Goal: Transaction & Acquisition: Book appointment/travel/reservation

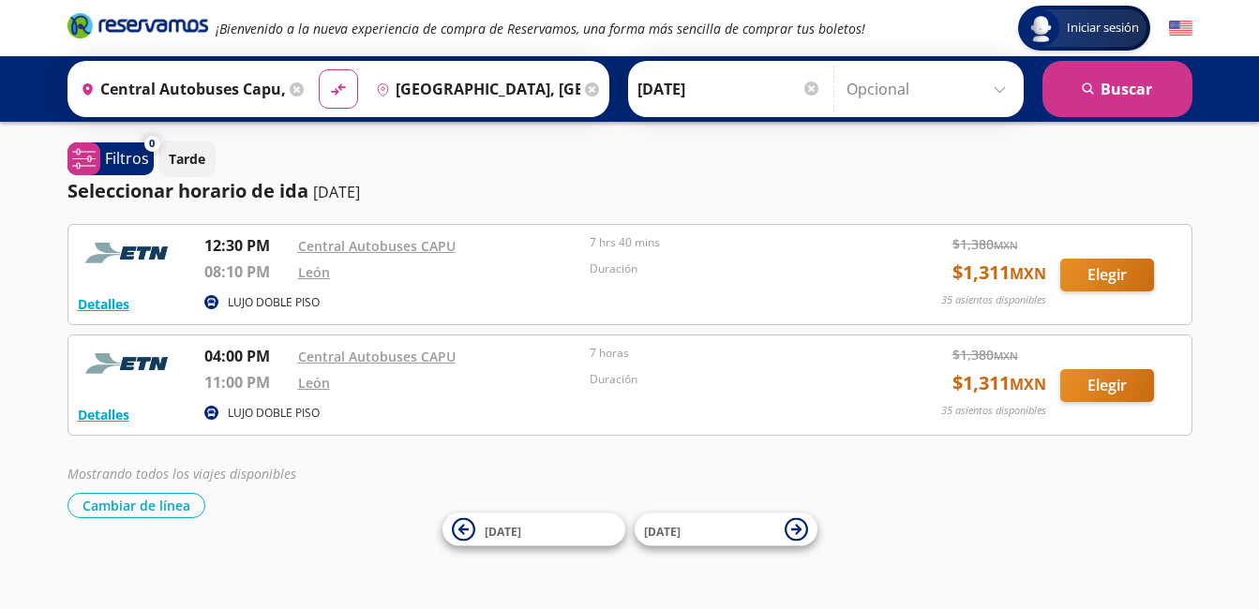
click at [798, 179] on div "Seleccionar horario de ida [DATE]" at bounding box center [629, 191] width 1125 height 28
click at [1116, 267] on button "Elegir" at bounding box center [1107, 275] width 94 height 33
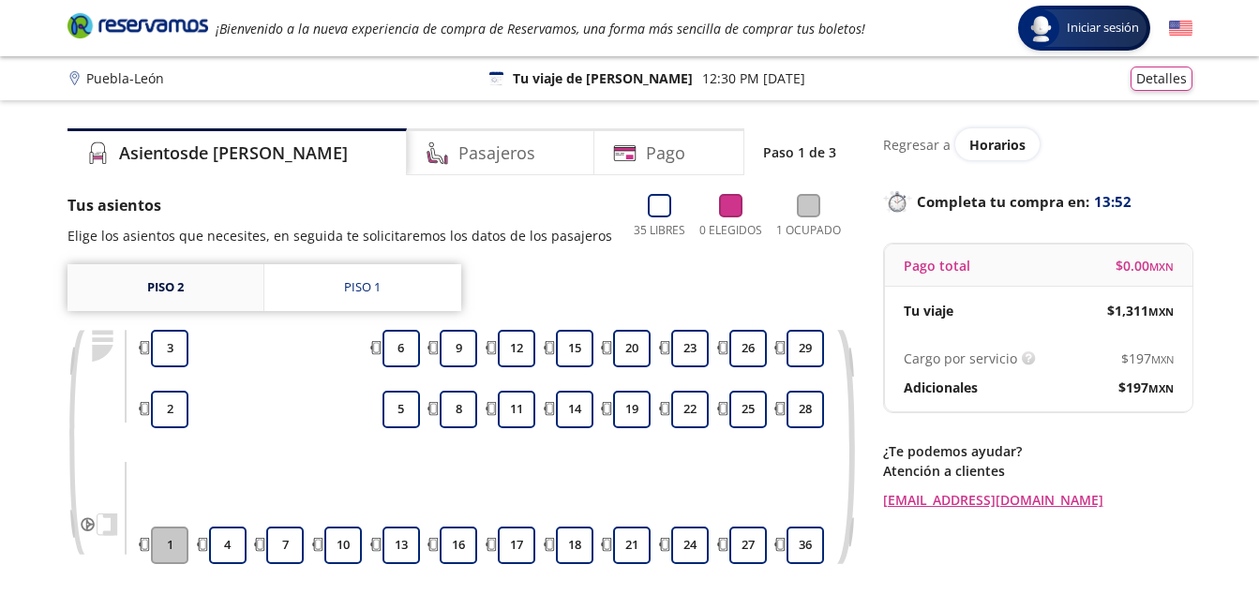
click at [237, 287] on link "Piso 2" at bounding box center [165, 287] width 196 height 47
click at [161, 287] on link "Piso 2" at bounding box center [165, 287] width 196 height 47
click at [332, 282] on link "Piso 1" at bounding box center [362, 287] width 197 height 47
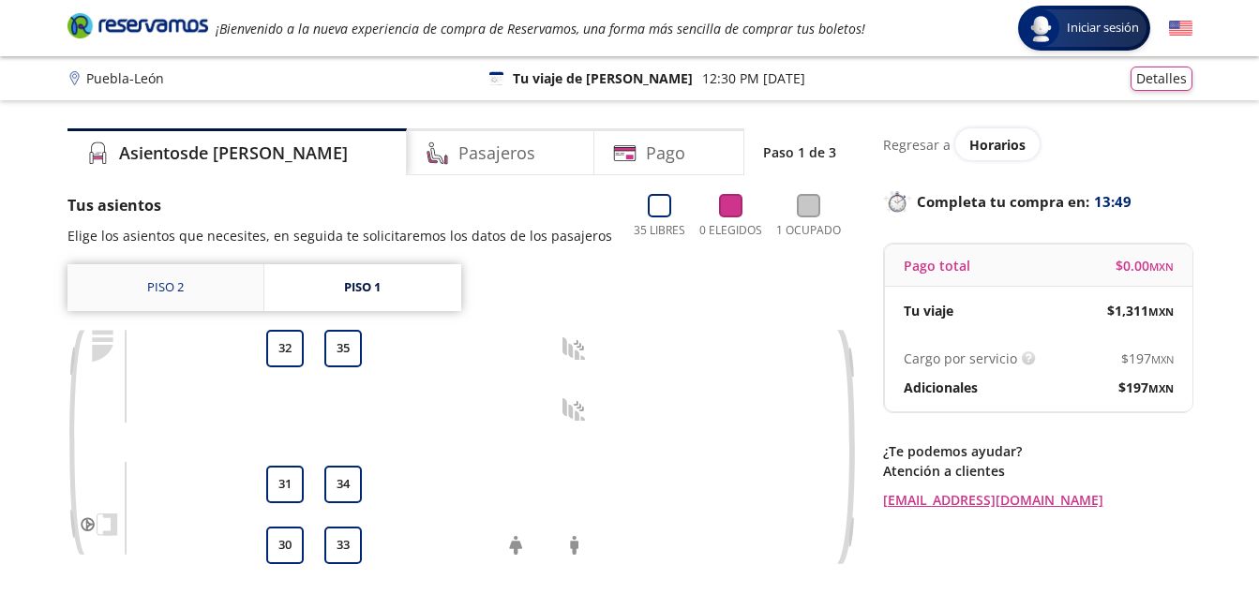
click at [197, 294] on link "Piso 2" at bounding box center [165, 287] width 196 height 47
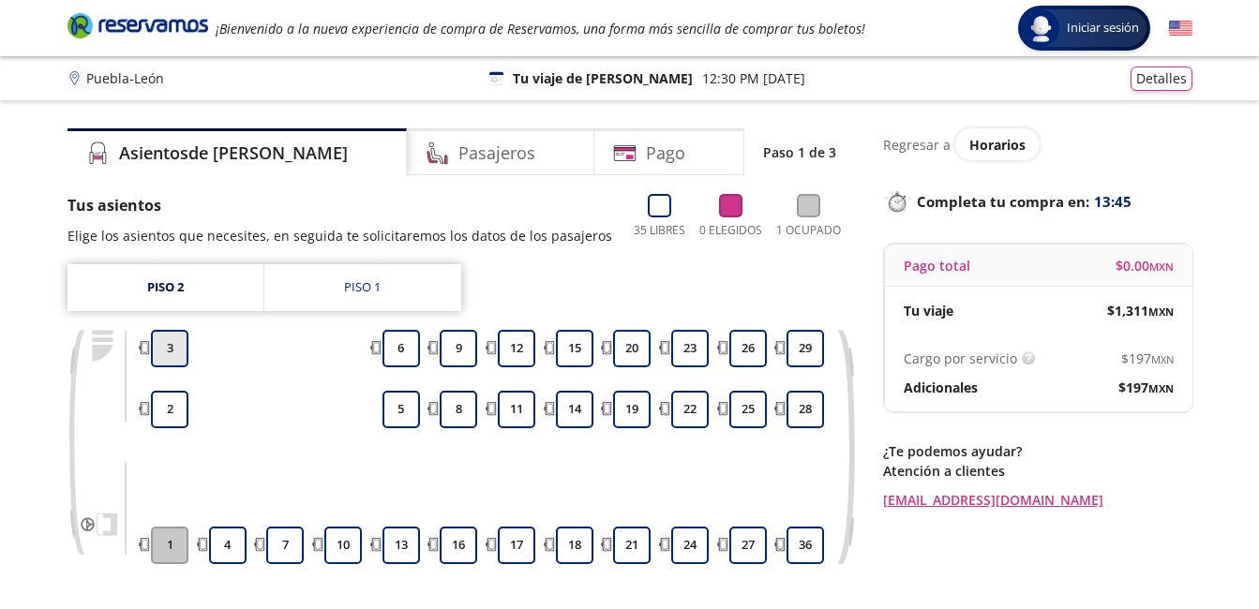
click at [169, 353] on button "3" at bounding box center [169, 348] width 37 height 37
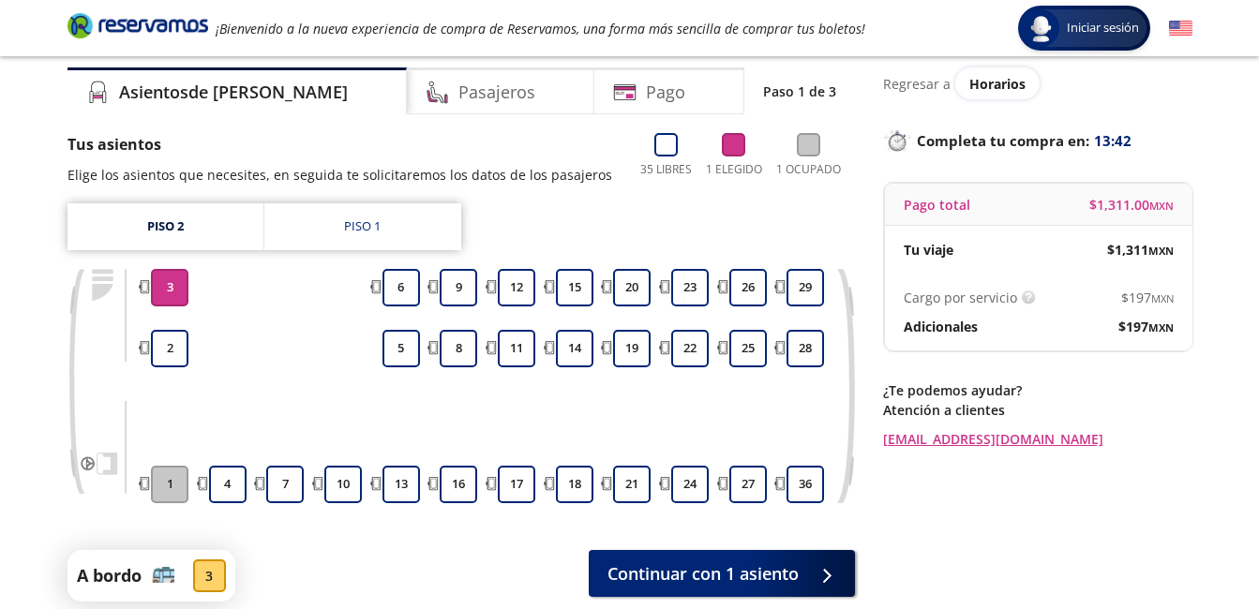
scroll to position [94, 0]
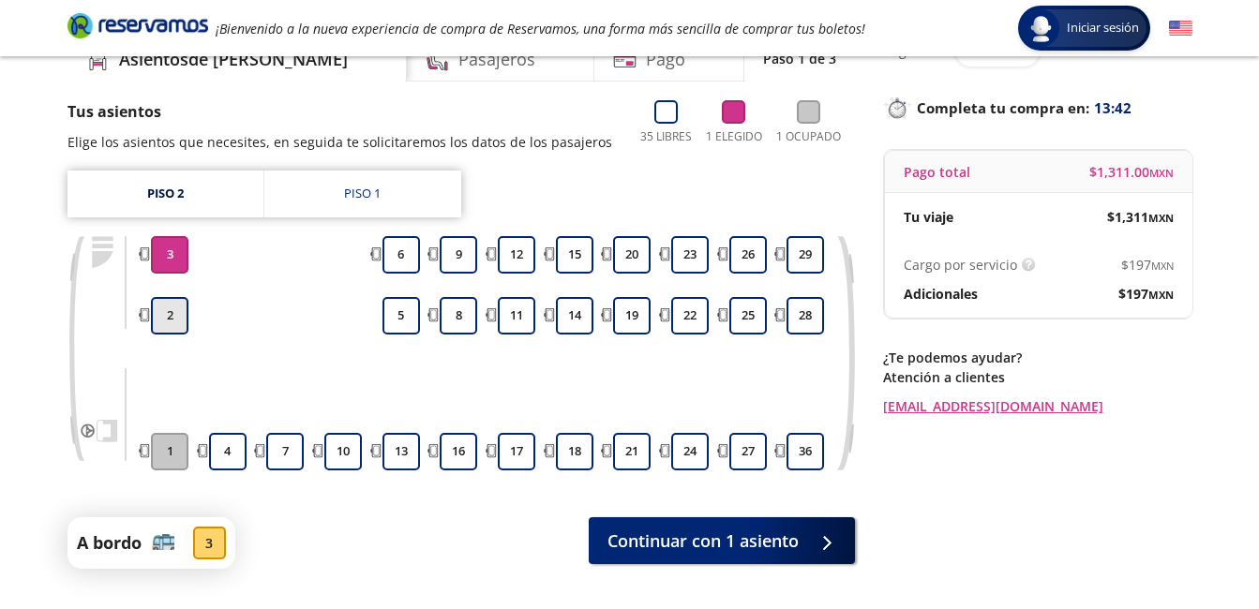
click at [173, 315] on button "2" at bounding box center [169, 315] width 37 height 37
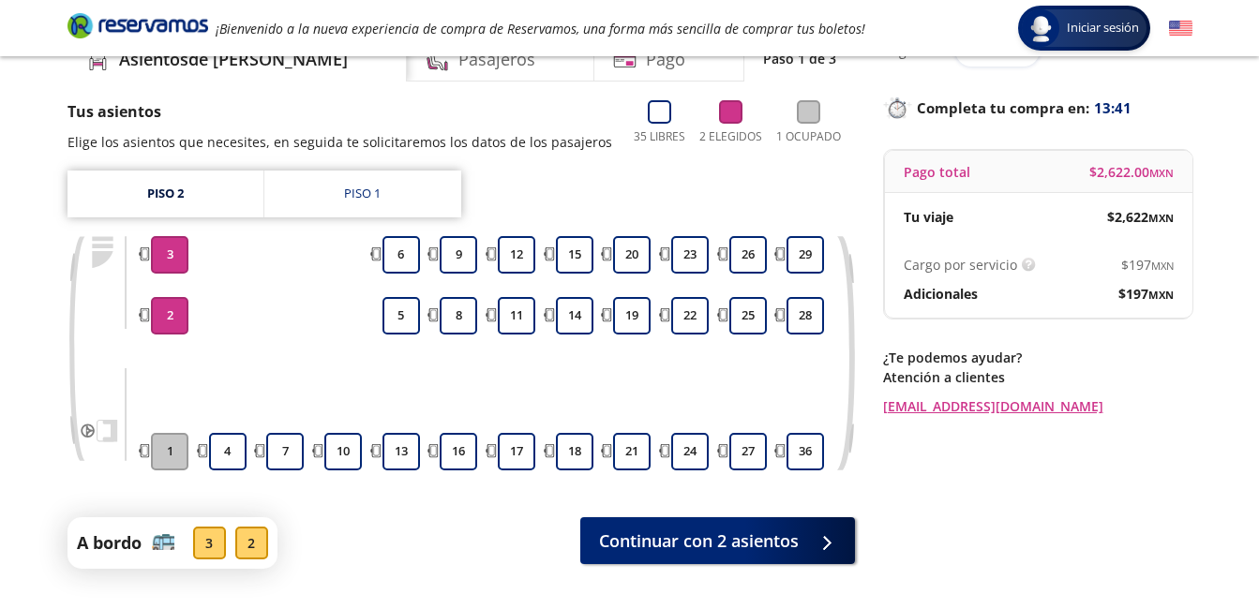
click at [162, 251] on button "3" at bounding box center [169, 254] width 37 height 37
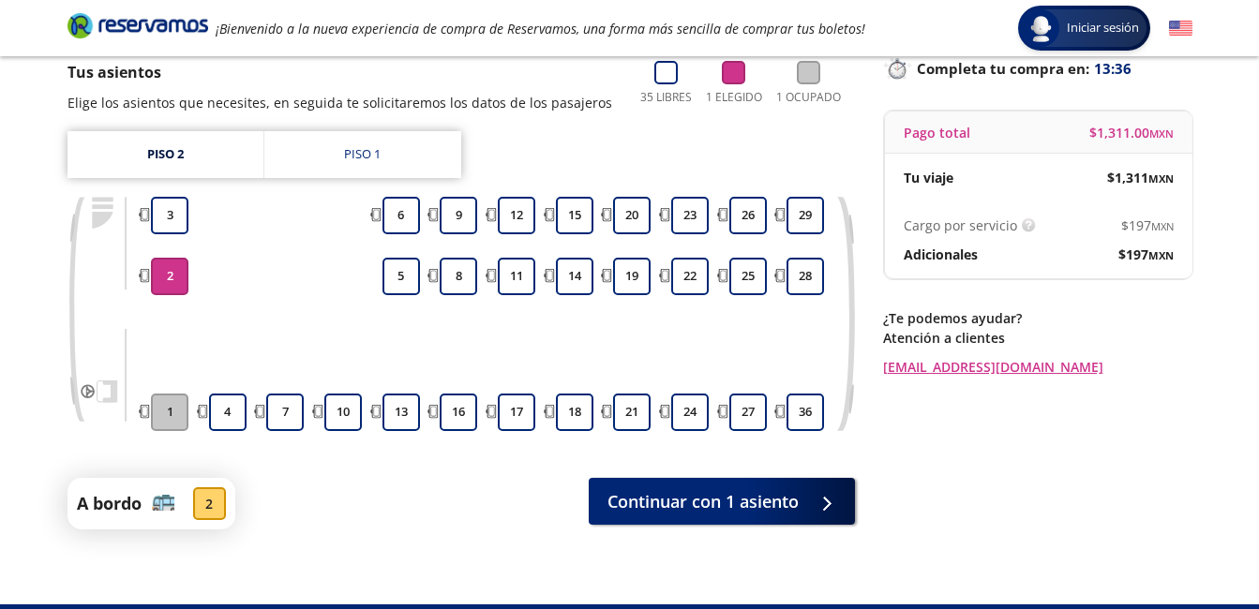
scroll to position [175, 0]
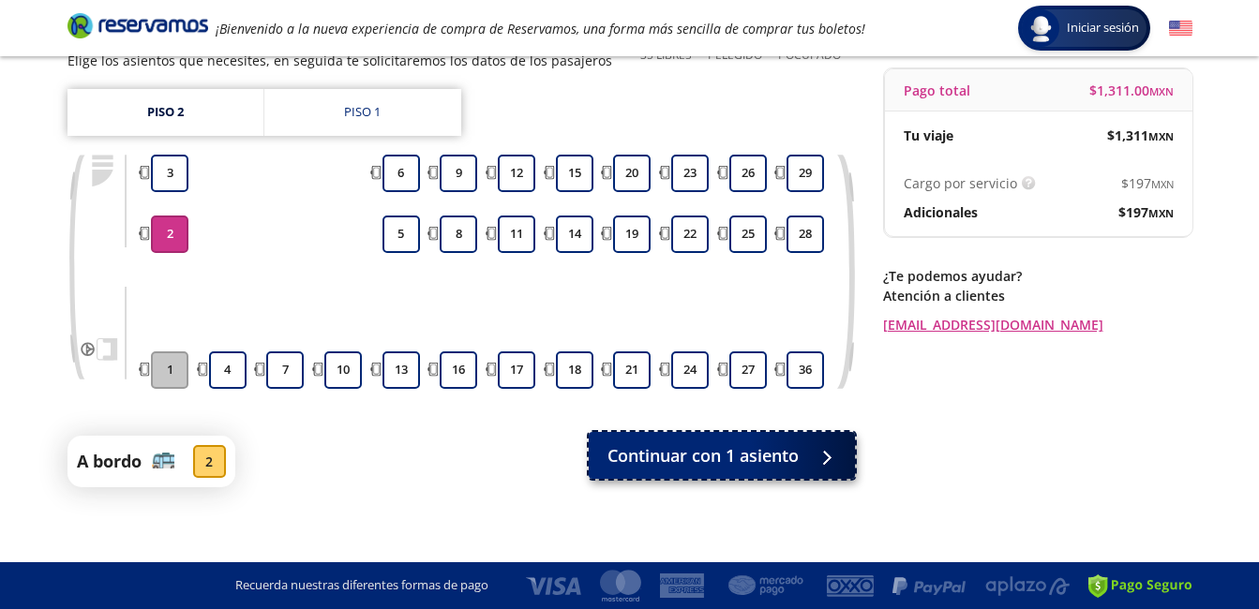
click at [652, 455] on span "Continuar con 1 asiento" at bounding box center [702, 455] width 191 height 25
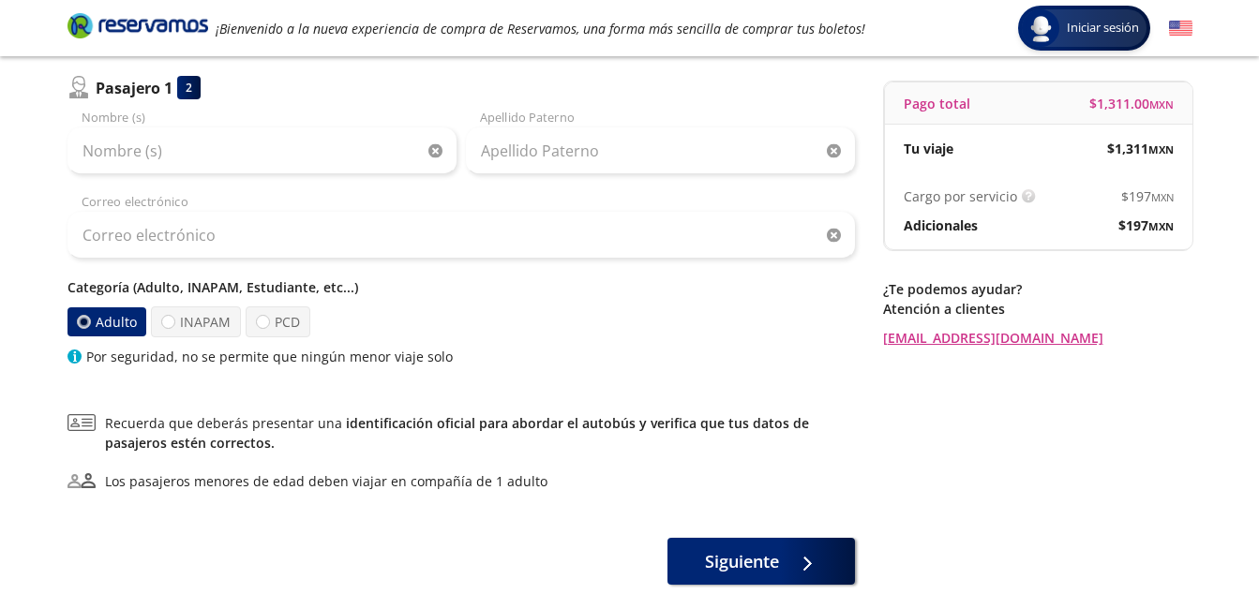
scroll to position [187, 0]
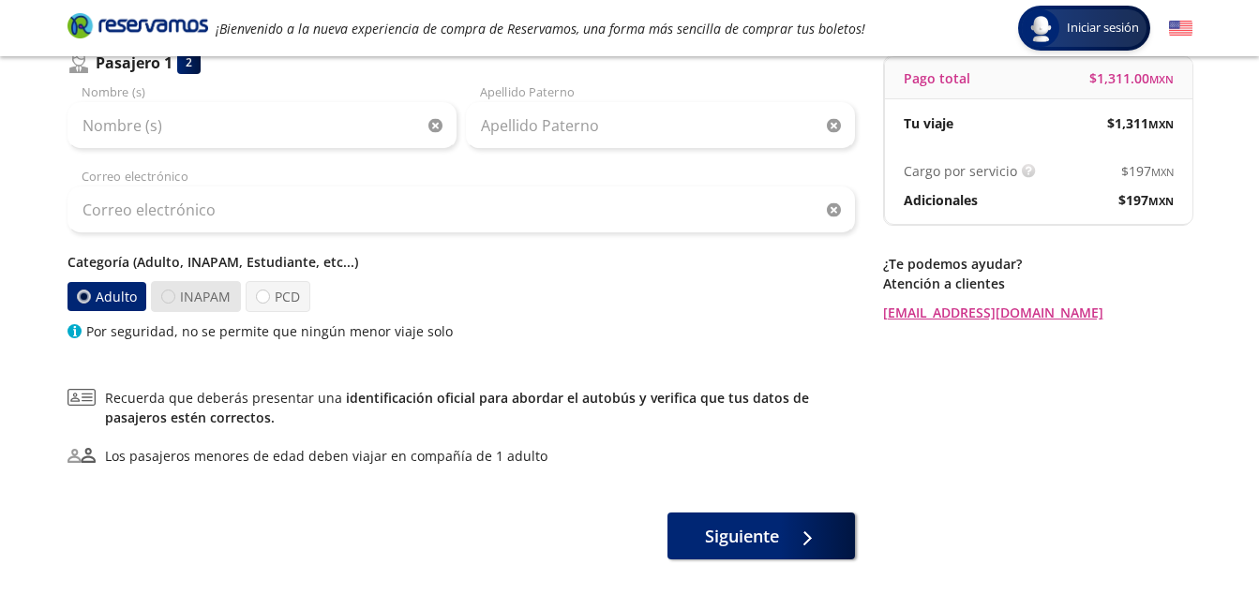
click at [172, 298] on div at bounding box center [168, 297] width 14 height 14
click at [172, 298] on input "INAPAM" at bounding box center [168, 297] width 12 height 12
radio input "true"
radio input "false"
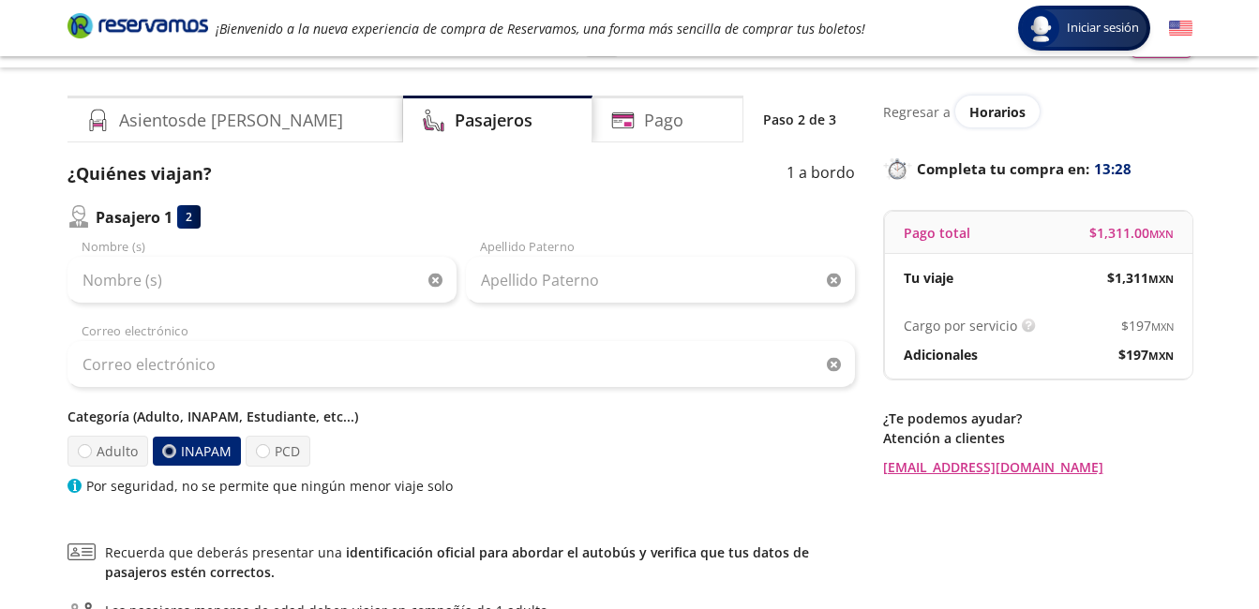
scroll to position [0, 0]
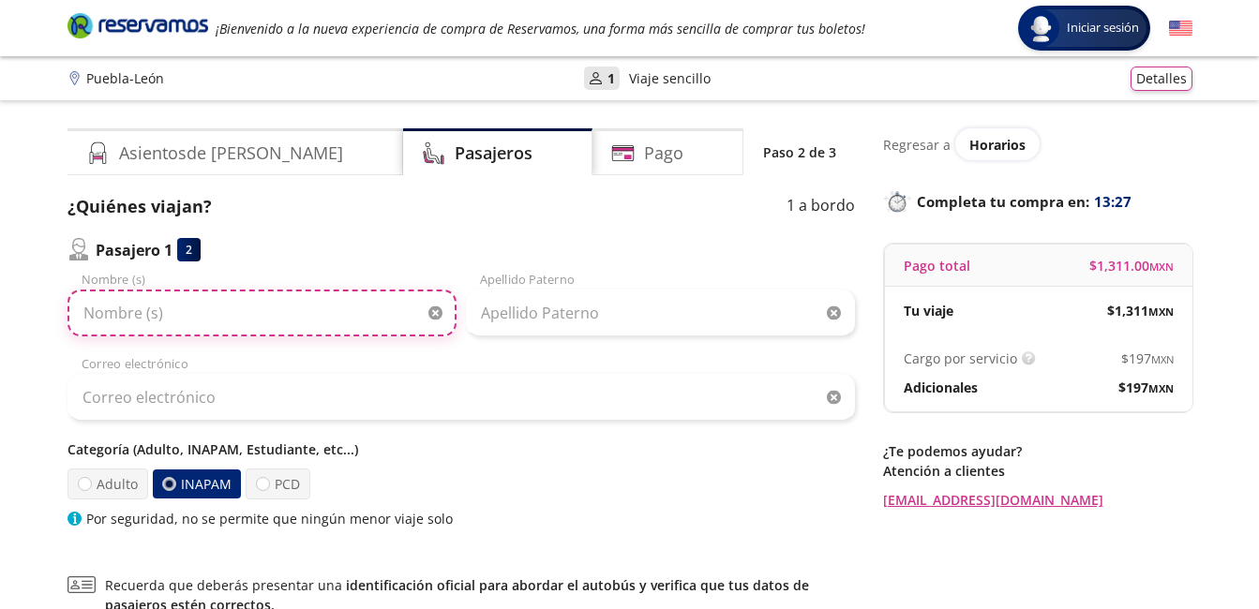
click at [262, 317] on input "Nombre (s)" at bounding box center [261, 313] width 389 height 47
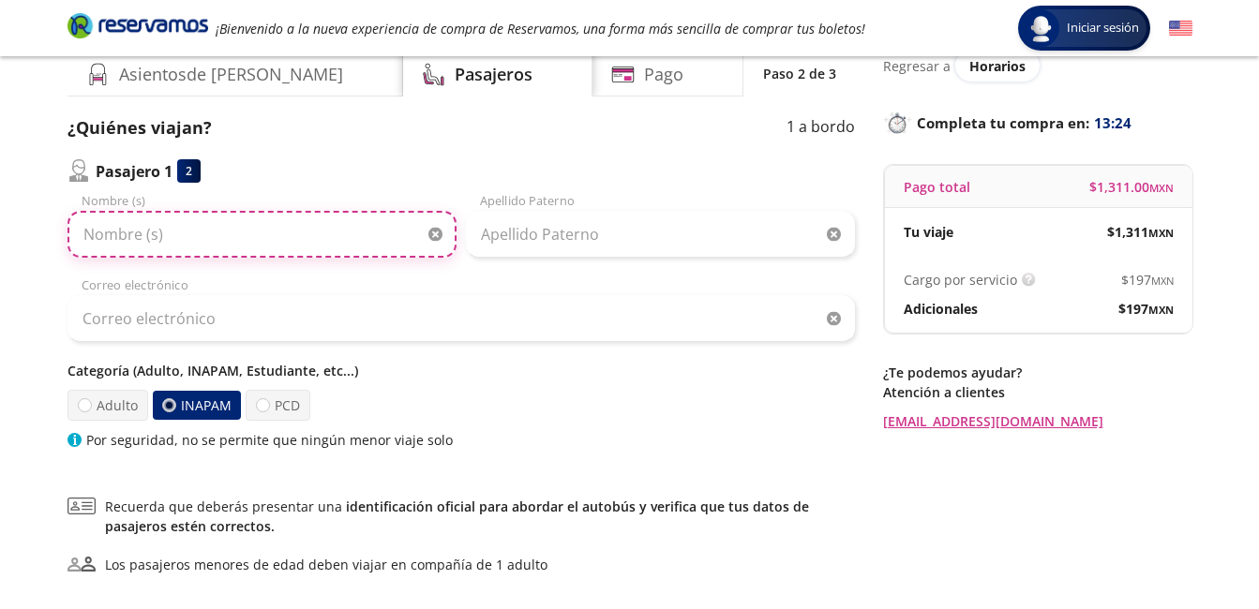
scroll to position [187, 0]
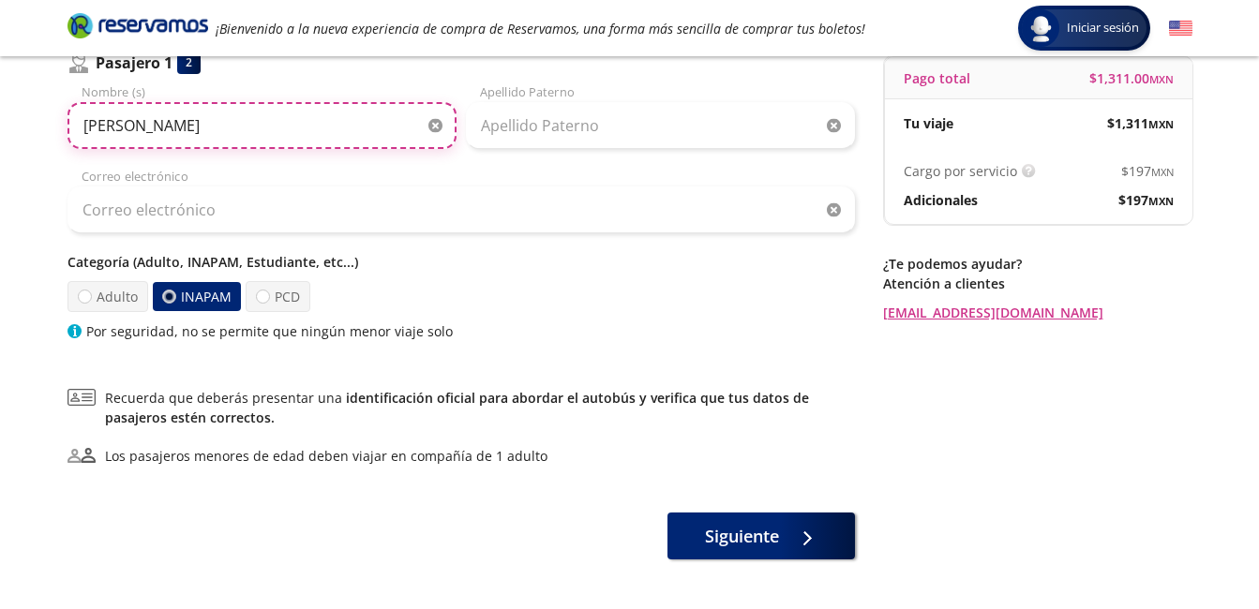
type input "[PERSON_NAME]"
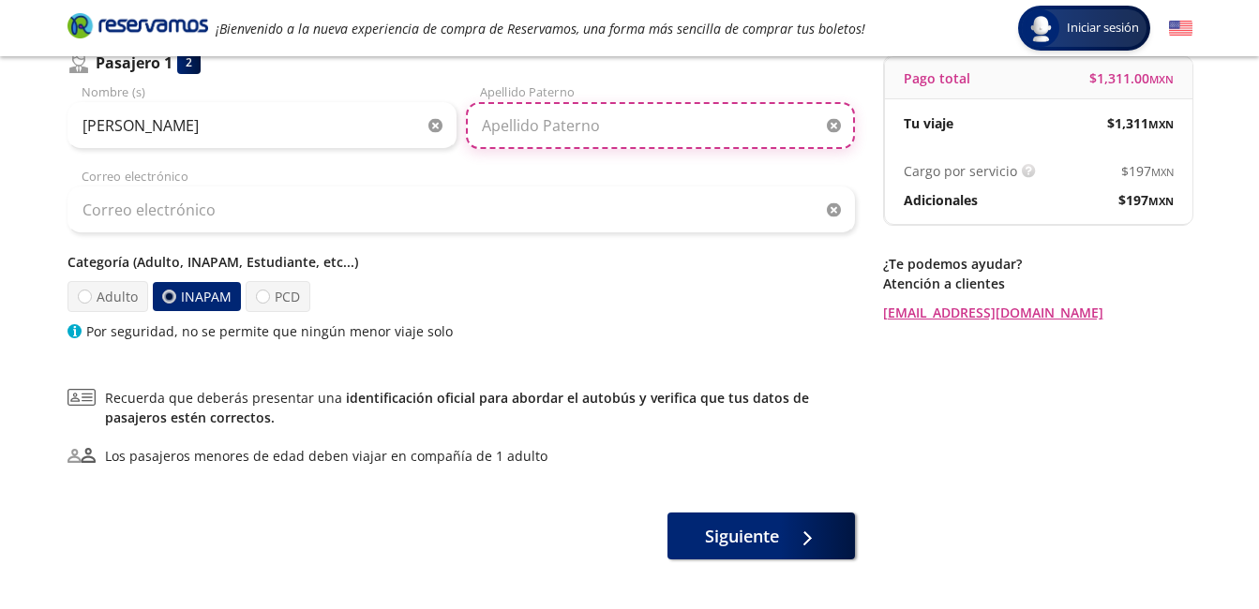
click at [589, 113] on input "Apellido Paterno" at bounding box center [660, 125] width 389 height 47
type input "[PERSON_NAME]"
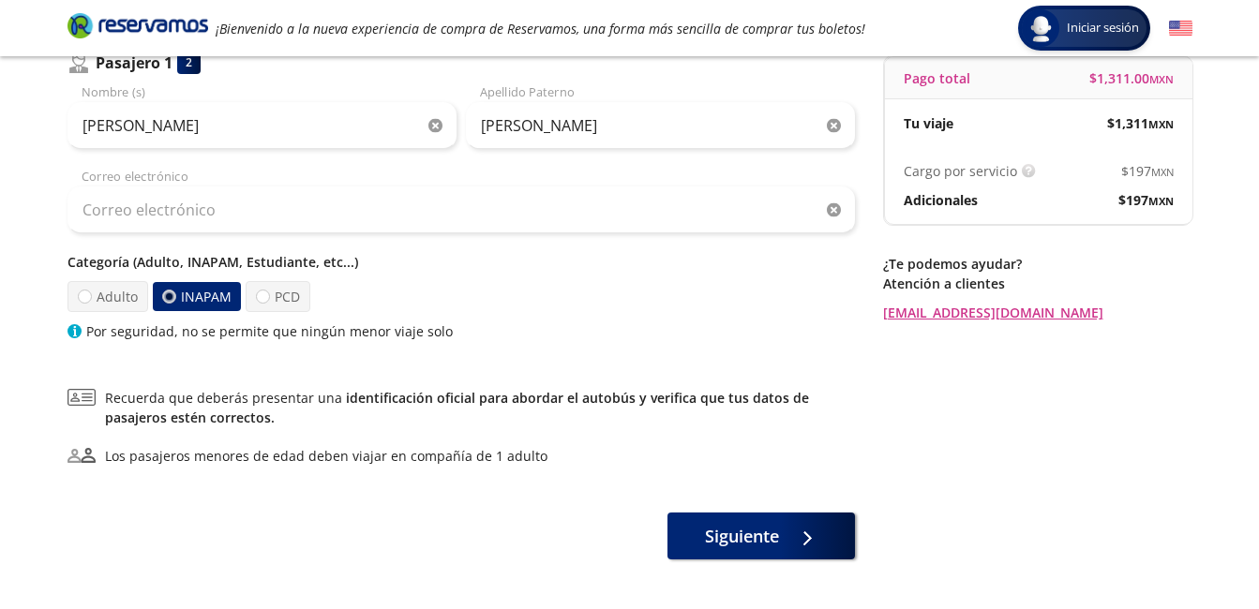
click at [600, 278] on div "Categoría (Adulto, INAPAM, Estudiante, etc...) Adulto INAPAM PCD Por seguridad,…" at bounding box center [460, 296] width 787 height 89
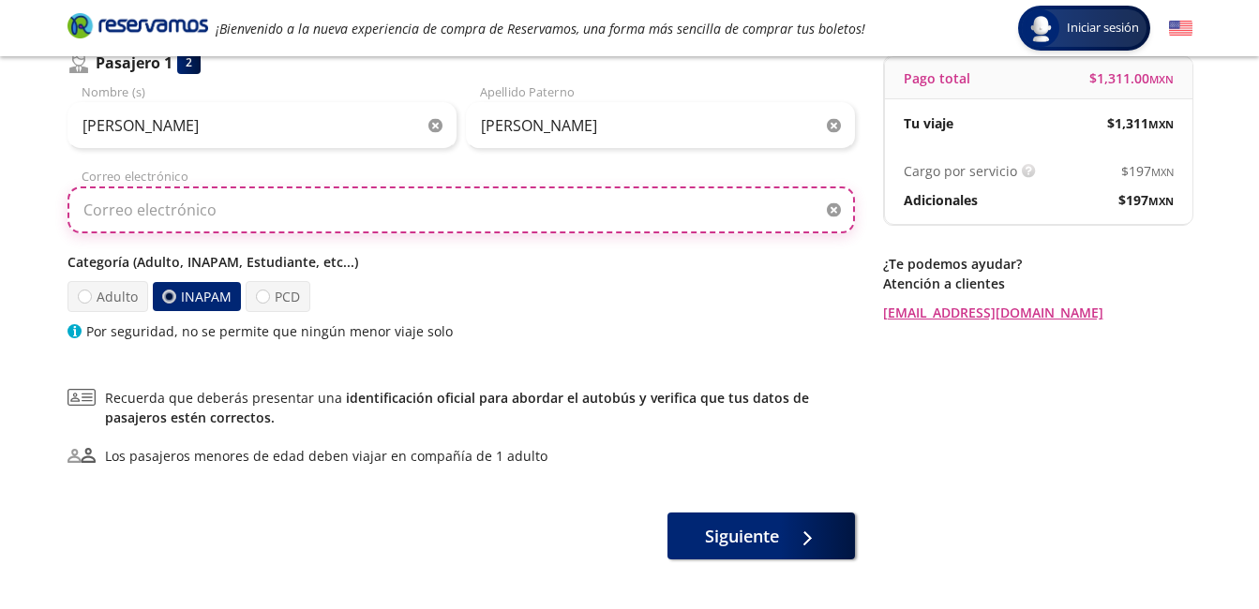
click at [586, 212] on input "Correo electrónico" at bounding box center [460, 210] width 787 height 47
type input "[EMAIL_ADDRESS][DOMAIN_NAME]"
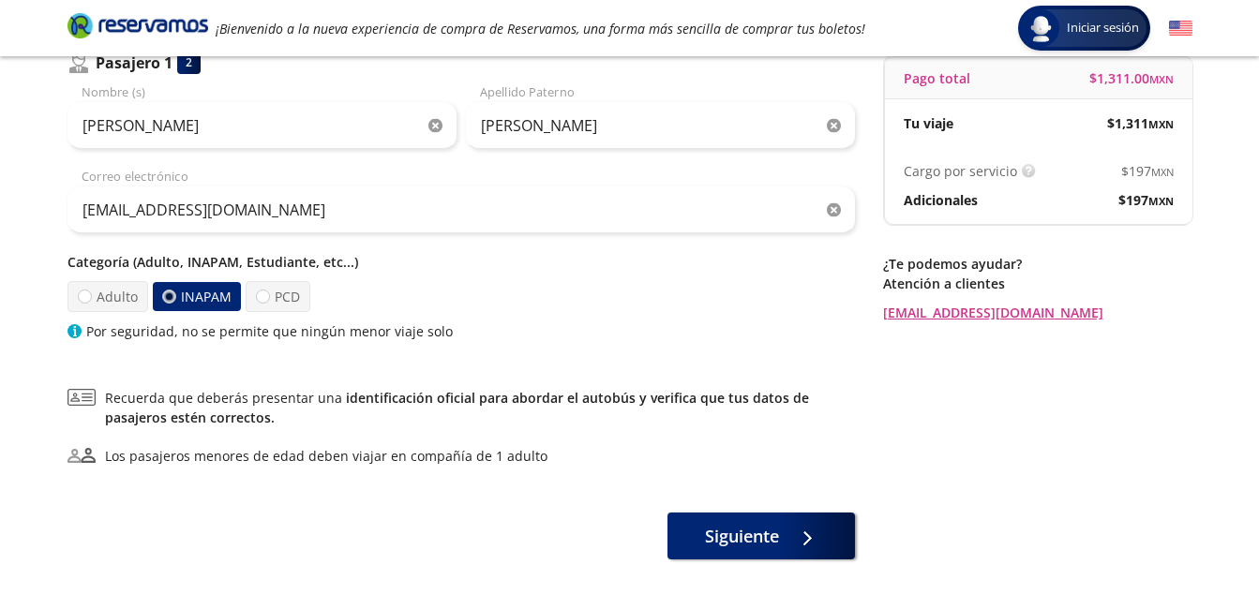
click at [723, 300] on div "Adulto INAPAM PCD" at bounding box center [460, 296] width 787 height 31
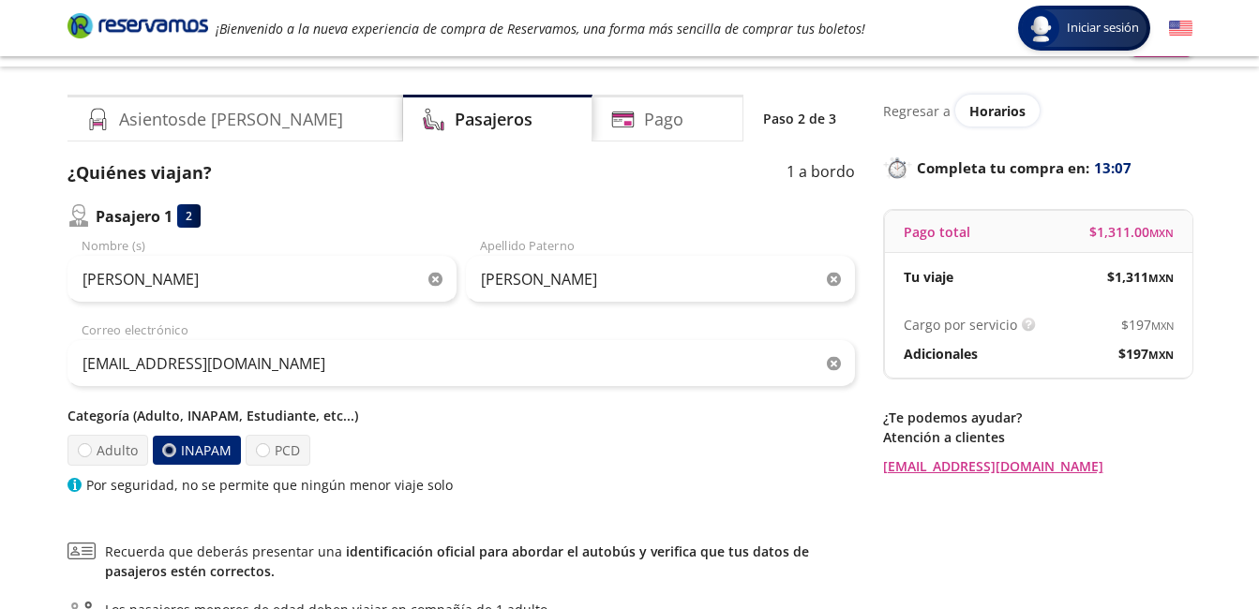
scroll to position [0, 0]
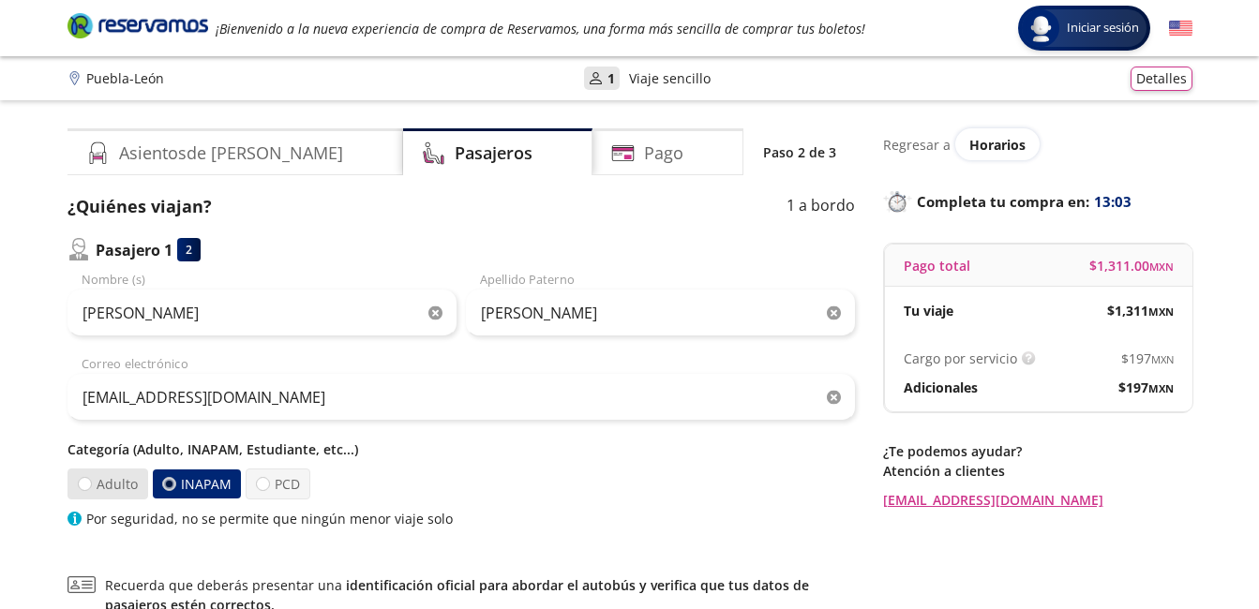
click at [78, 496] on label "Adulto" at bounding box center [107, 484] width 81 height 31
click at [78, 490] on input "Adulto" at bounding box center [84, 484] width 12 height 12
radio input "true"
click at [158, 486] on label "INAPAM" at bounding box center [195, 484] width 91 height 31
click at [161, 486] on input "INAPAM" at bounding box center [167, 484] width 12 height 12
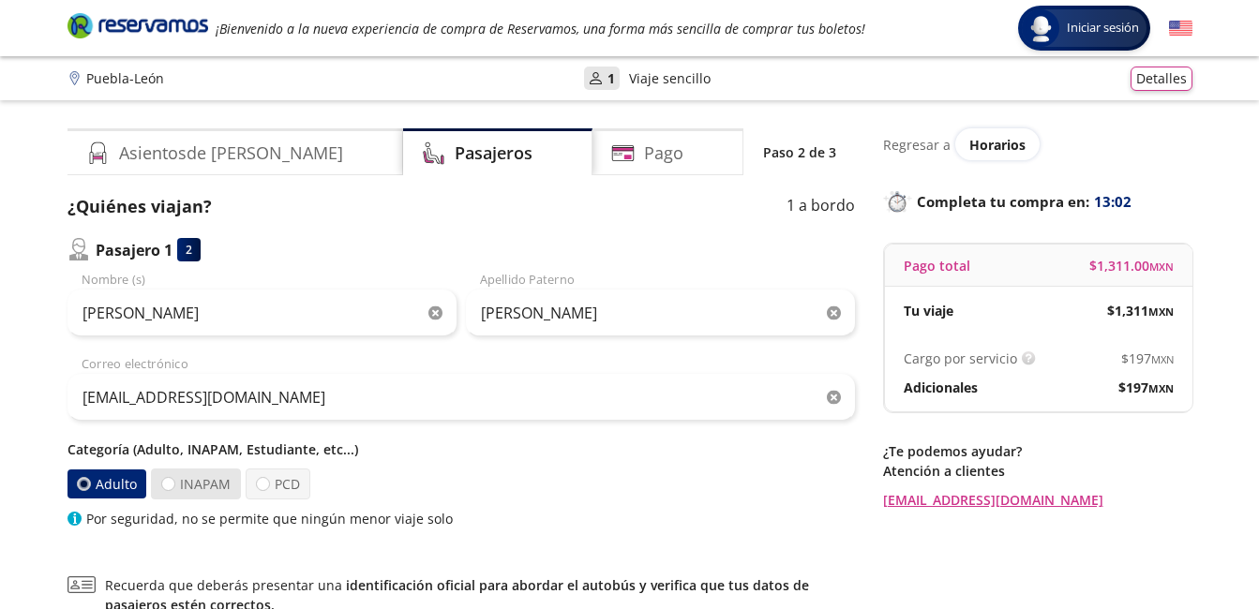
radio input "true"
radio input "false"
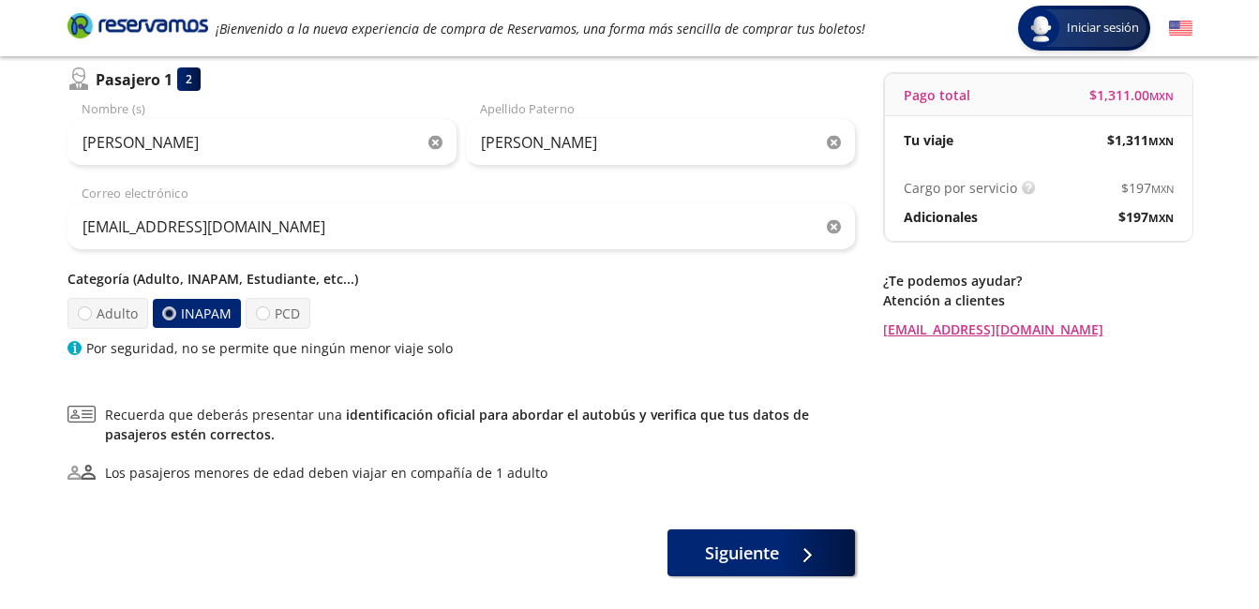
scroll to position [187, 0]
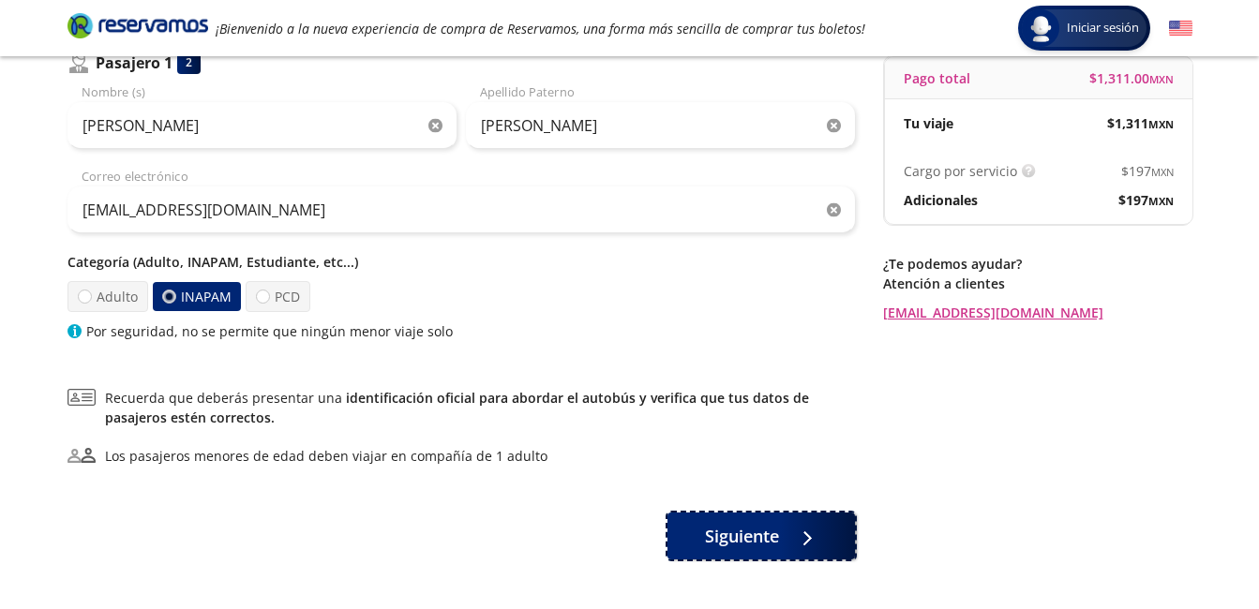
click at [713, 525] on span "Siguiente" at bounding box center [742, 536] width 74 height 25
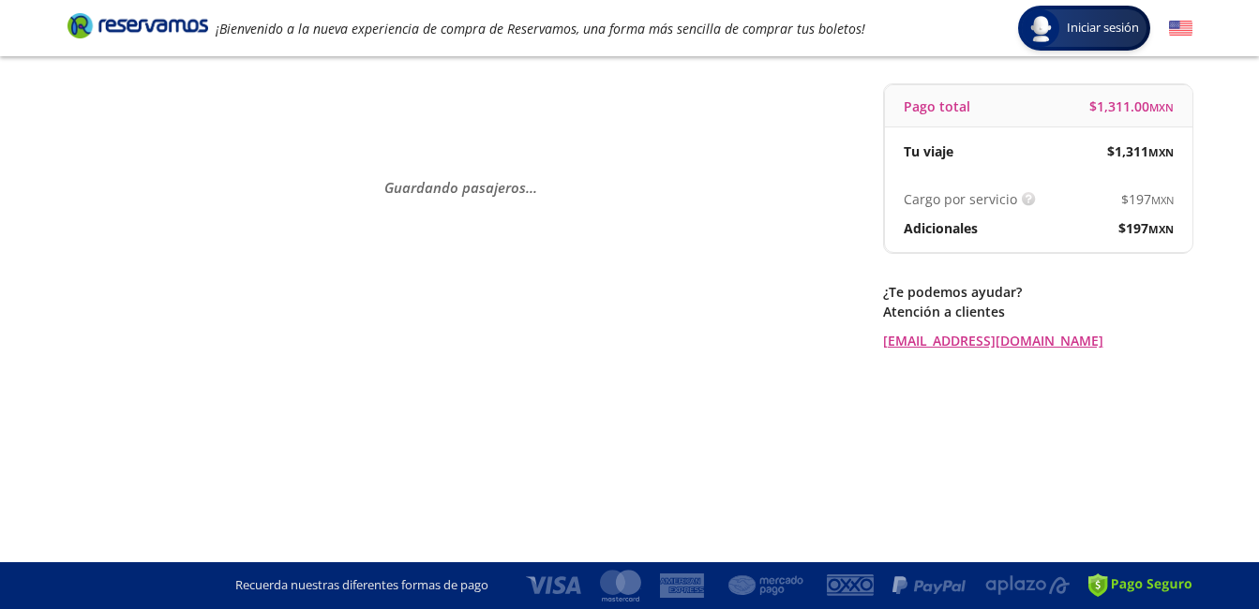
scroll to position [0, 0]
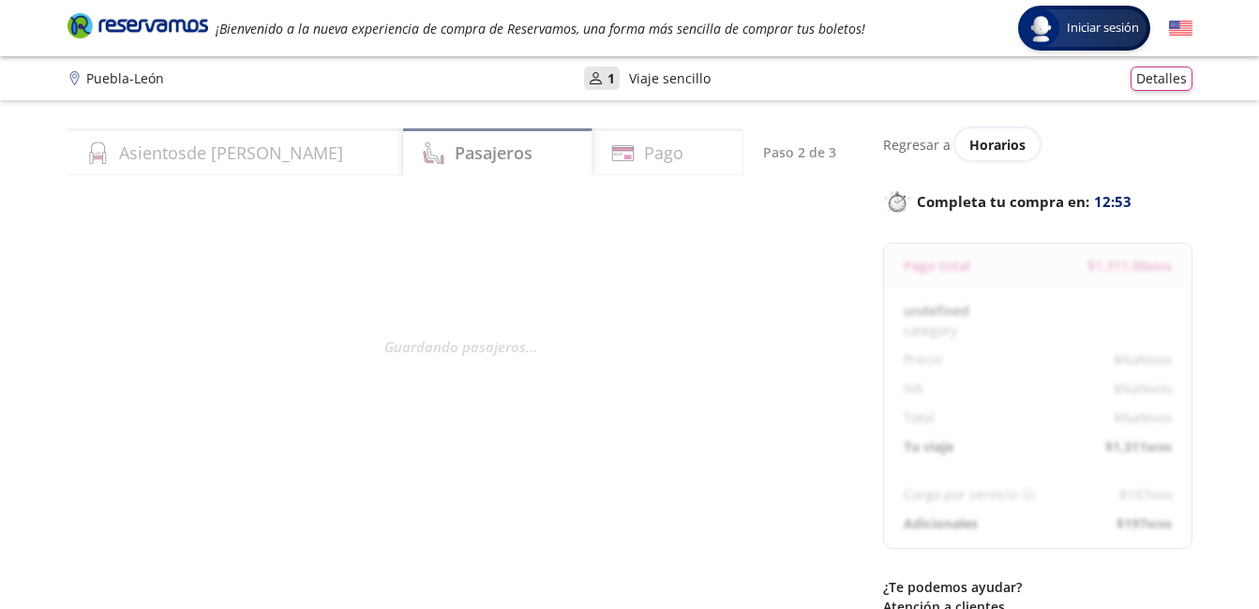
select select "MX"
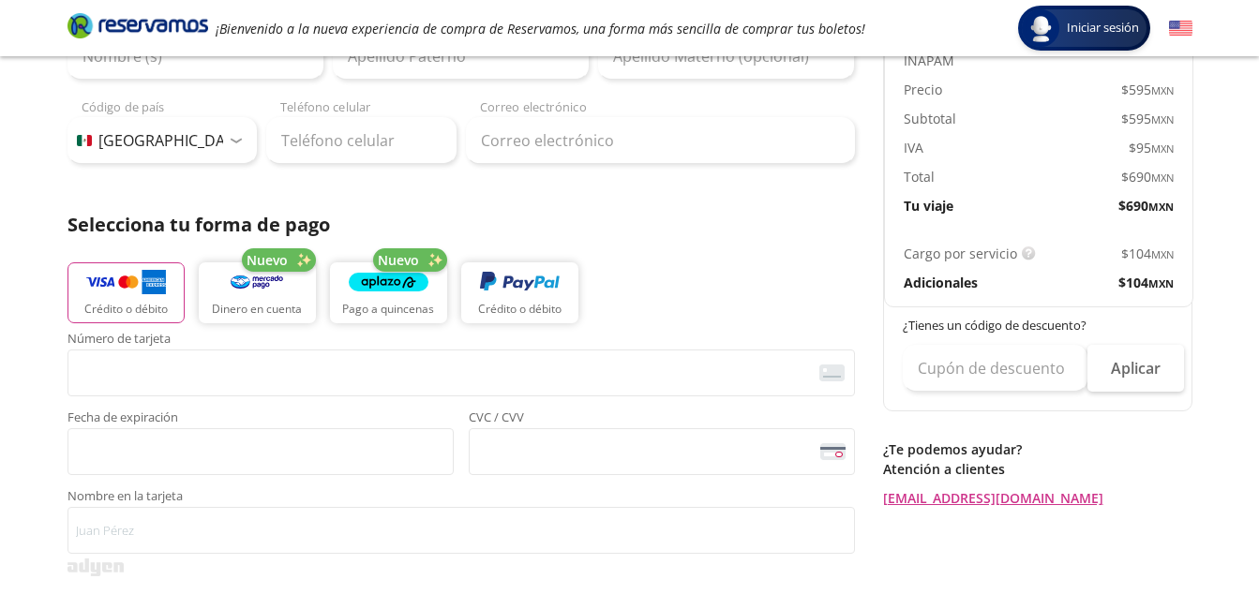
scroll to position [281, 0]
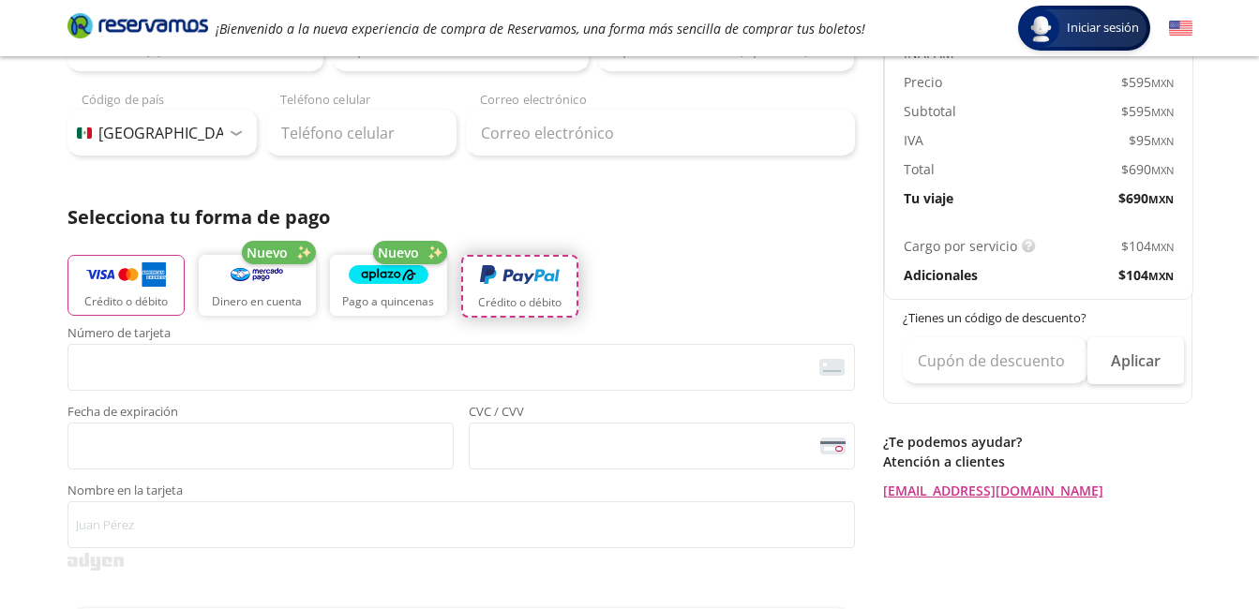
click at [546, 284] on img "button" at bounding box center [520, 276] width 80 height 28
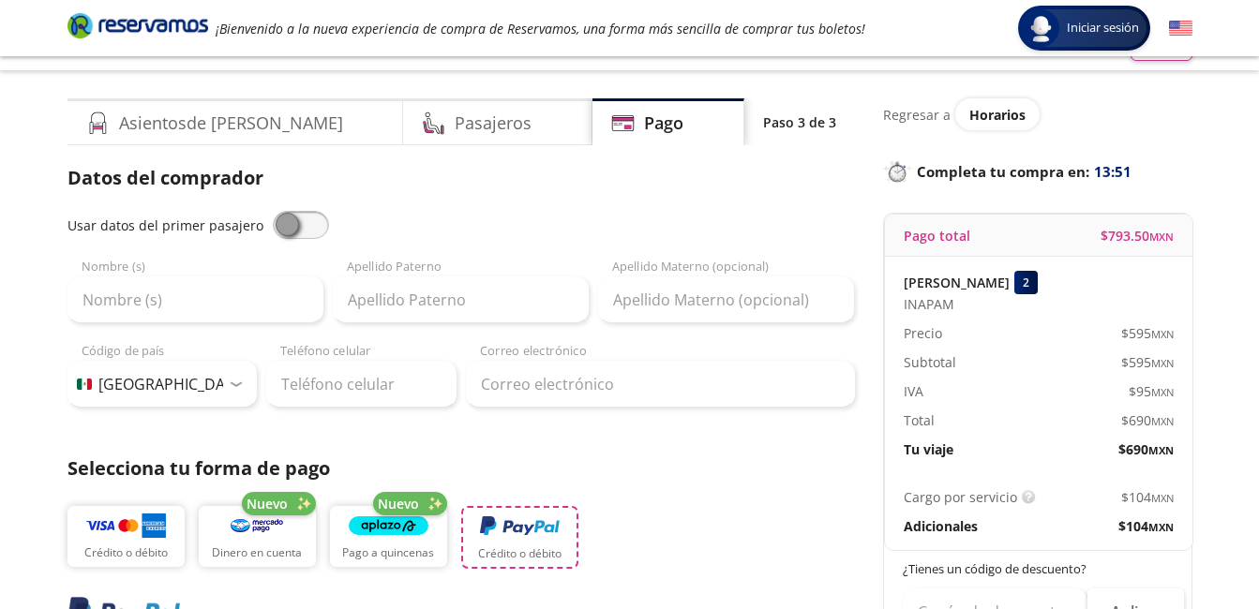
scroll to position [0, 0]
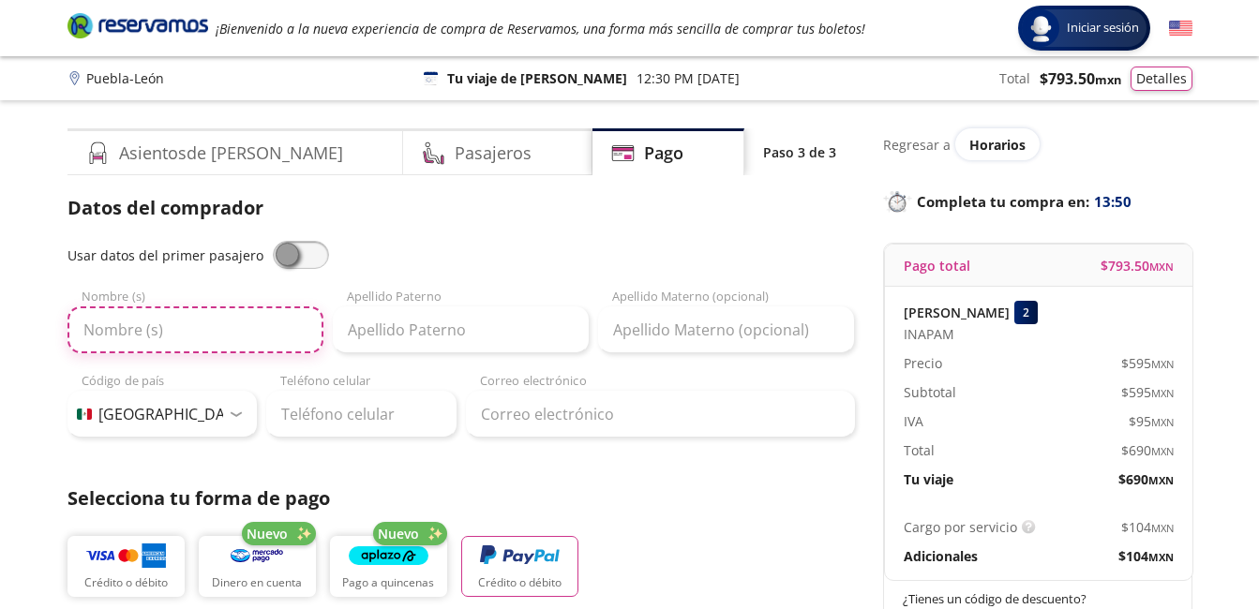
click at [180, 342] on input "Nombre (s)" at bounding box center [195, 330] width 256 height 47
click at [175, 329] on input "Nombre (s)" at bounding box center [195, 330] width 256 height 47
type input "[PERSON_NAME]"
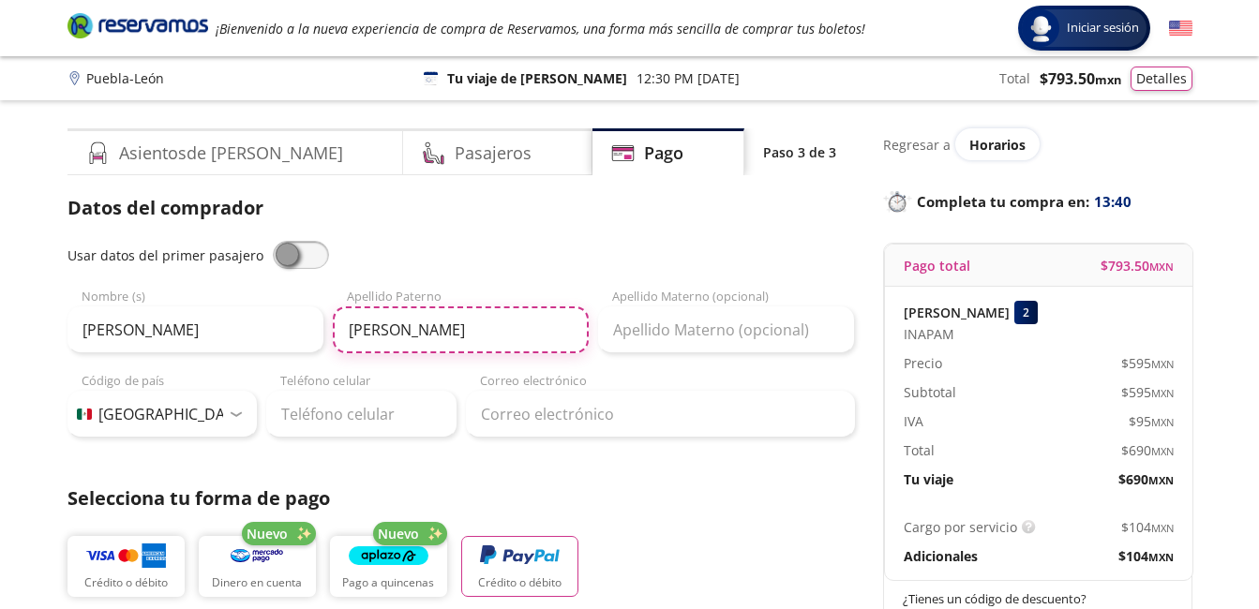
type input "[PERSON_NAME]"
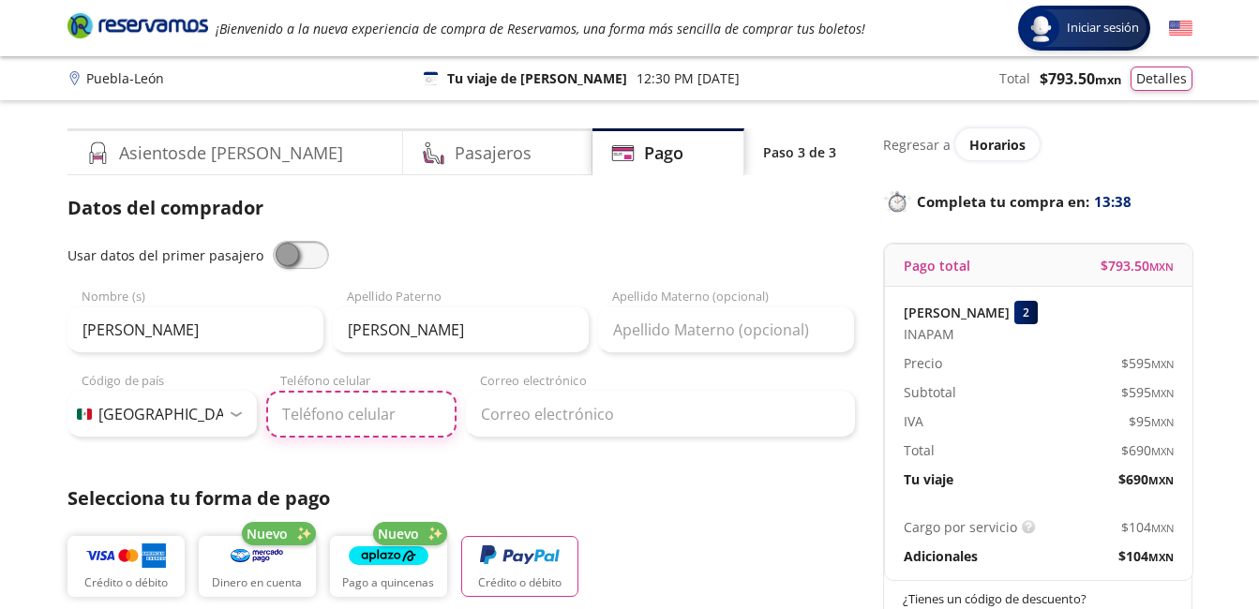
click at [365, 425] on input "Teléfono celular" at bounding box center [361, 414] width 190 height 47
type input "[PHONE_NUMBER]"
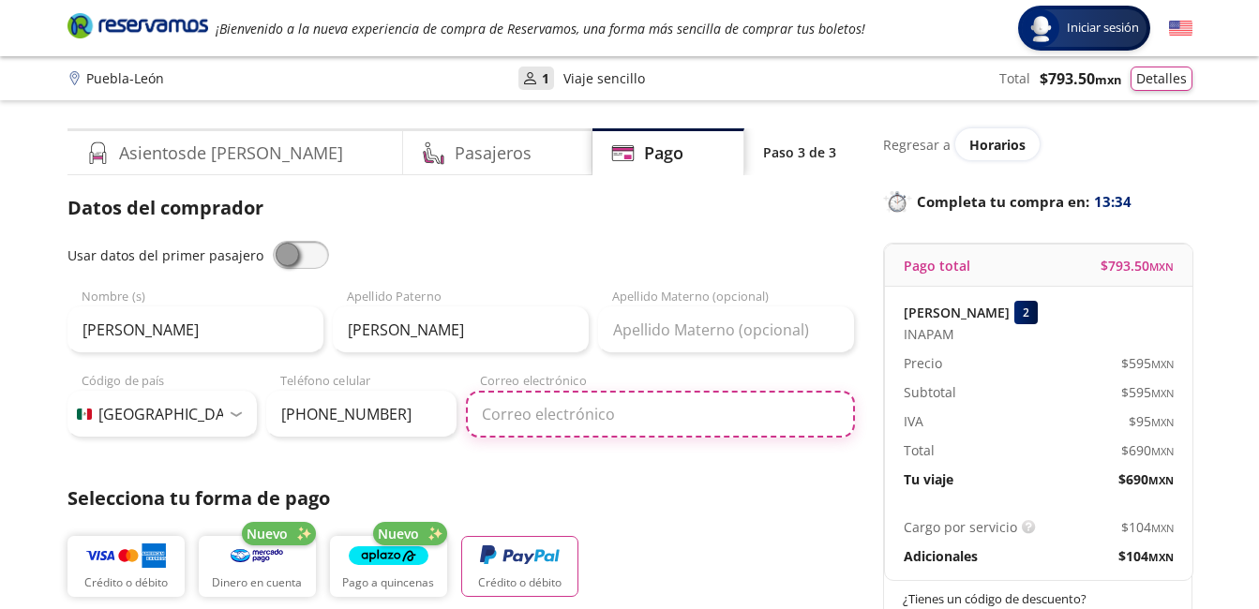
click at [585, 423] on input "Correo electrónico" at bounding box center [660, 414] width 389 height 47
type input "[EMAIL_ADDRESS][DOMAIN_NAME]"
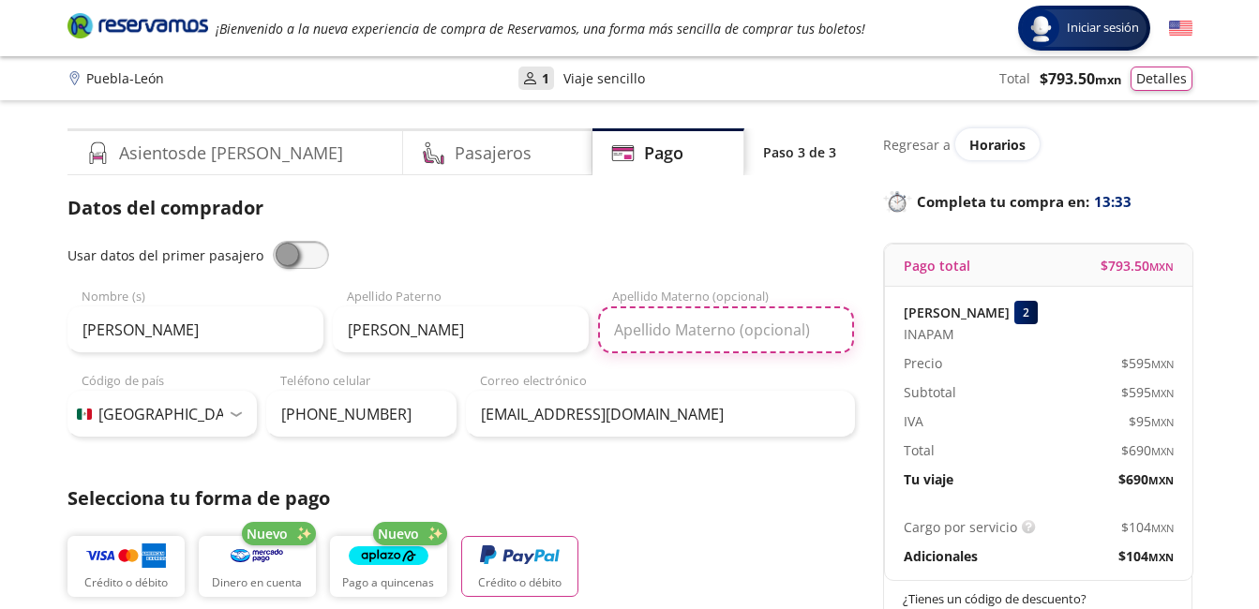
type input "[PERSON_NAME]"
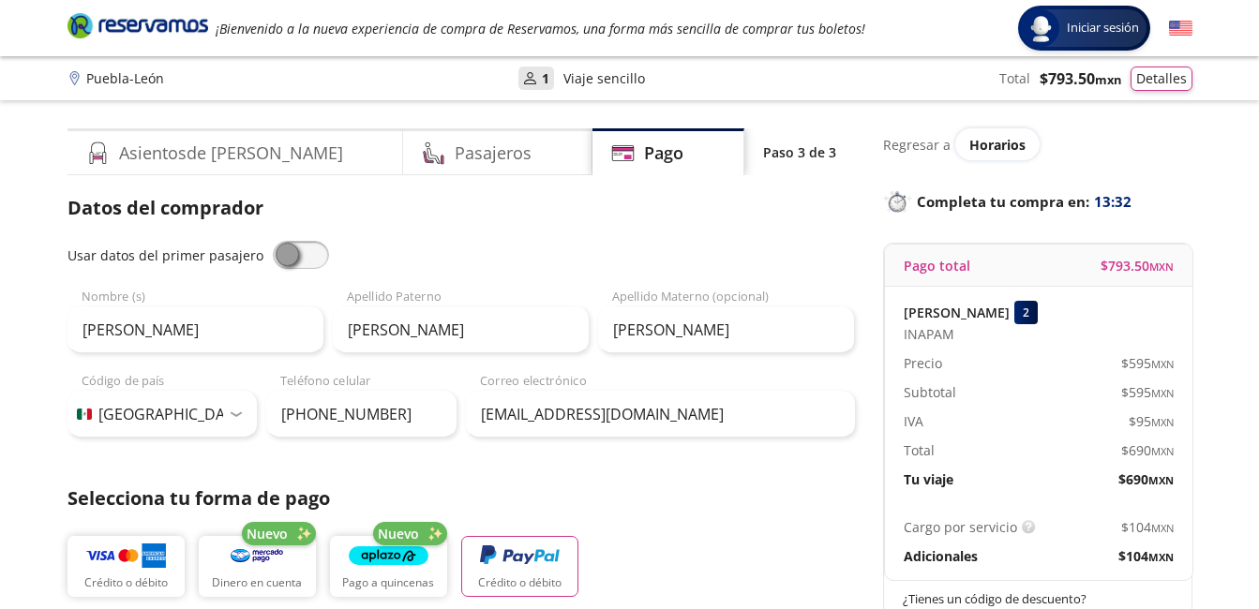
click at [680, 511] on p "Selecciona tu forma de pago" at bounding box center [460, 499] width 787 height 28
drag, startPoint x: 681, startPoint y: 335, endPoint x: 606, endPoint y: 333, distance: 74.1
click at [606, 333] on input "[PERSON_NAME]" at bounding box center [726, 330] width 256 height 47
click at [756, 233] on div "Datos del comprador Usar datos del primer pasajero [PERSON_NAME] Nombre (s) [PE…" at bounding box center [460, 316] width 787 height 244
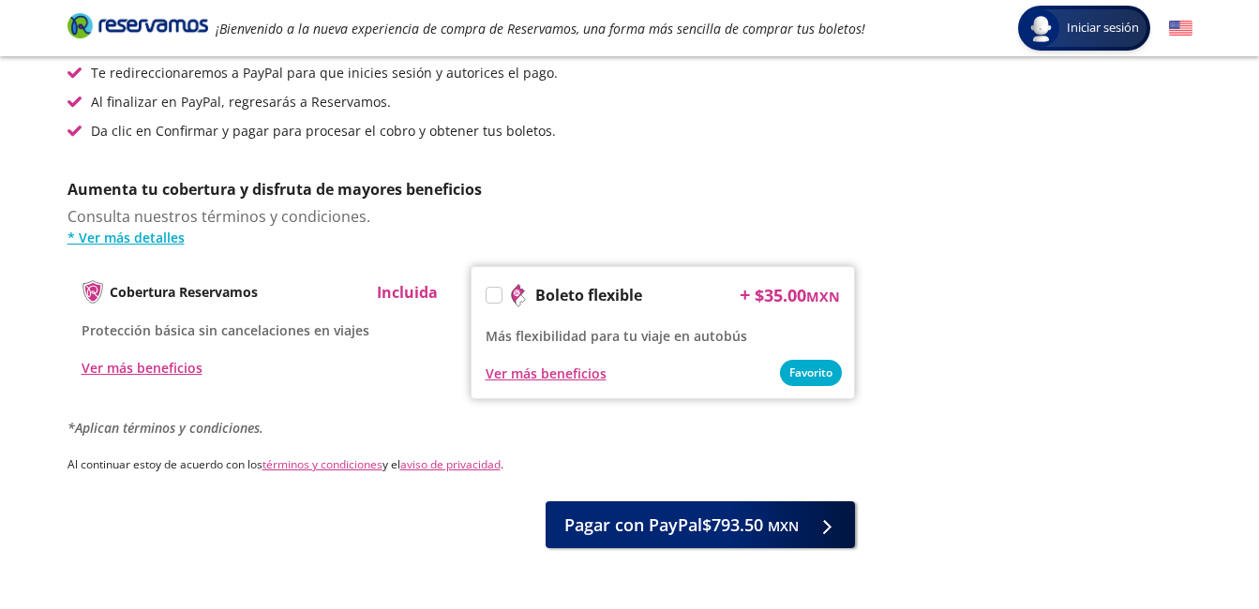
scroll to position [750, 0]
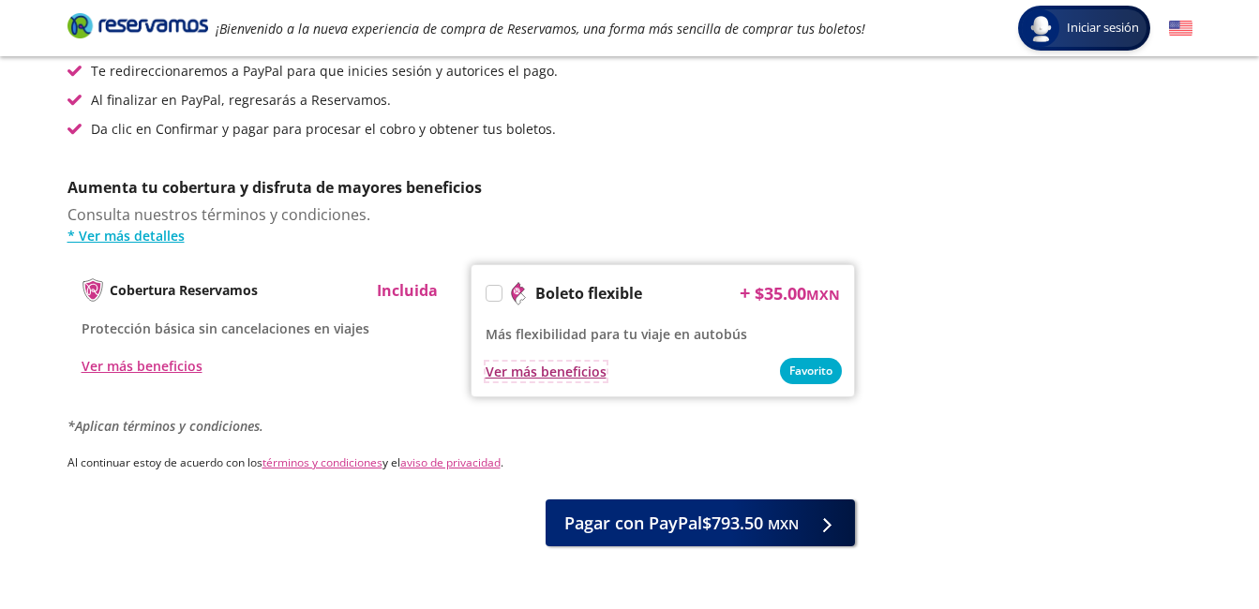
click at [561, 373] on div "Ver más beneficios" at bounding box center [546, 372] width 121 height 20
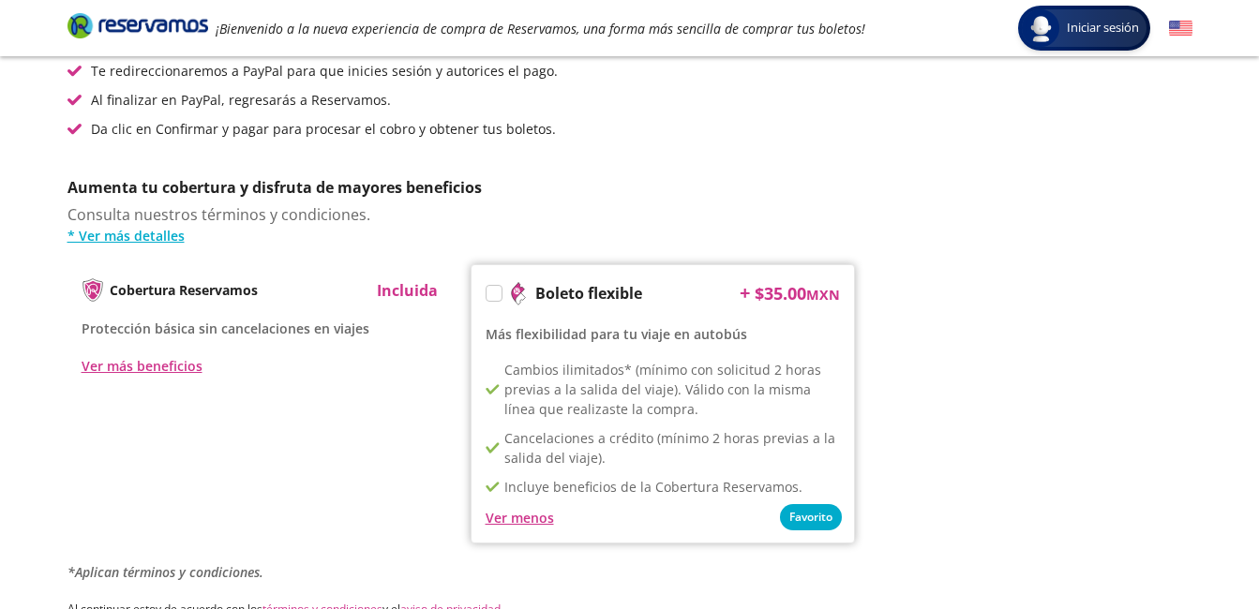
click at [497, 293] on label at bounding box center [493, 293] width 15 height 15
click at [497, 293] on input "Boleto flexible" at bounding box center [492, 297] width 12 height 12
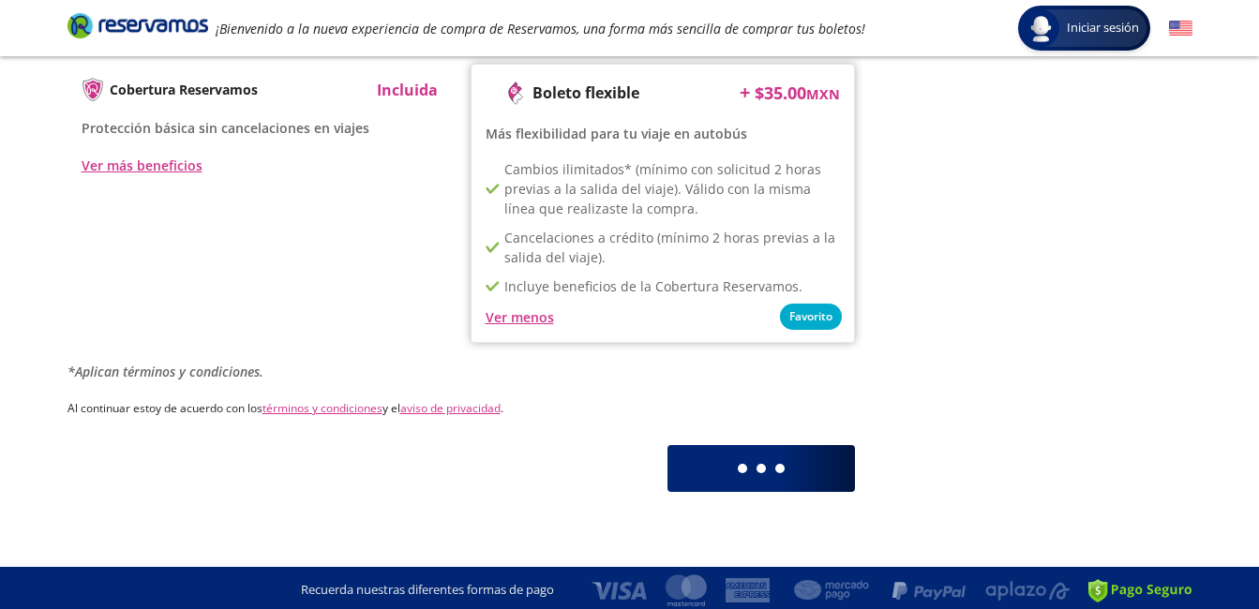
scroll to position [955, 0]
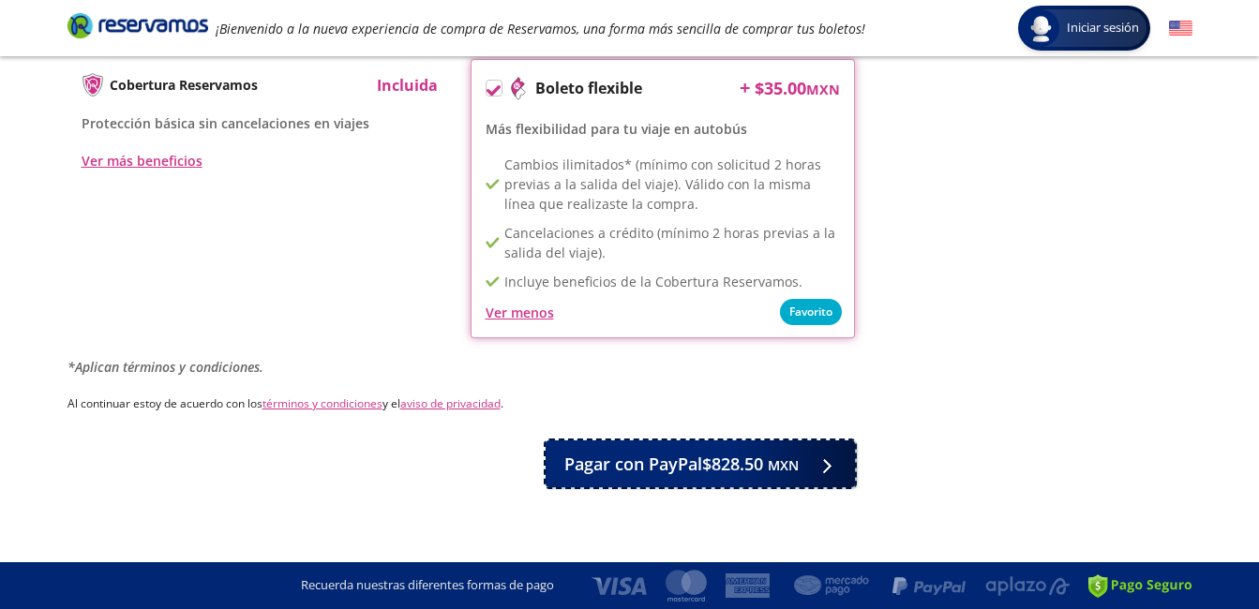
click at [666, 472] on span "Pagar con PayPal $828.50 MXN" at bounding box center [681, 464] width 234 height 25
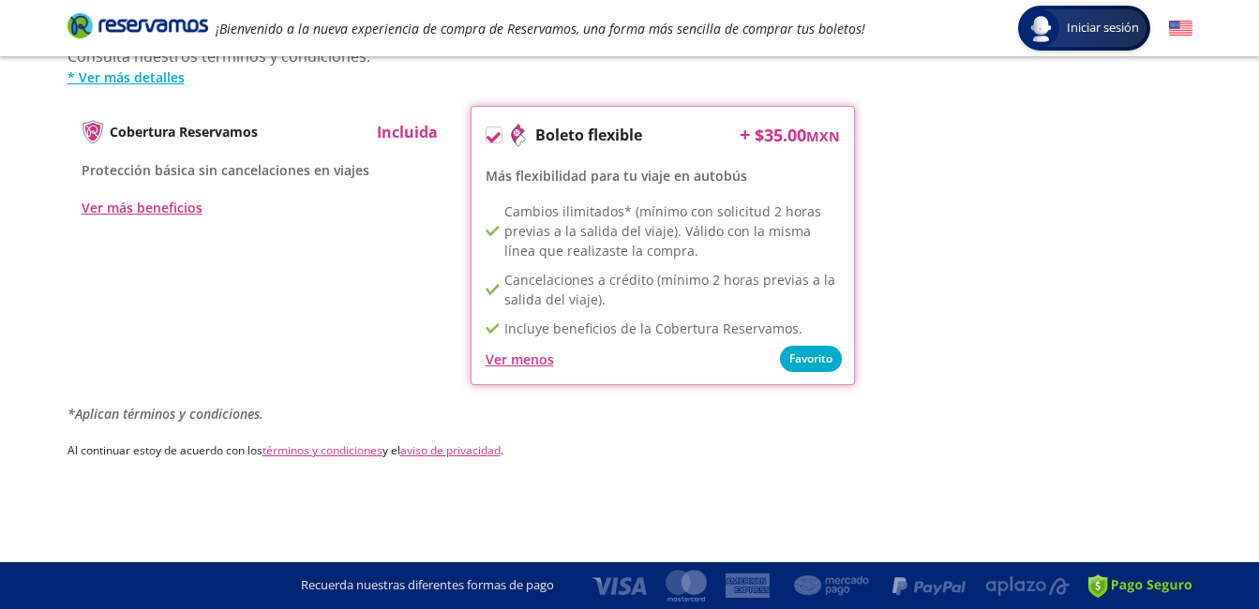
scroll to position [0, 0]
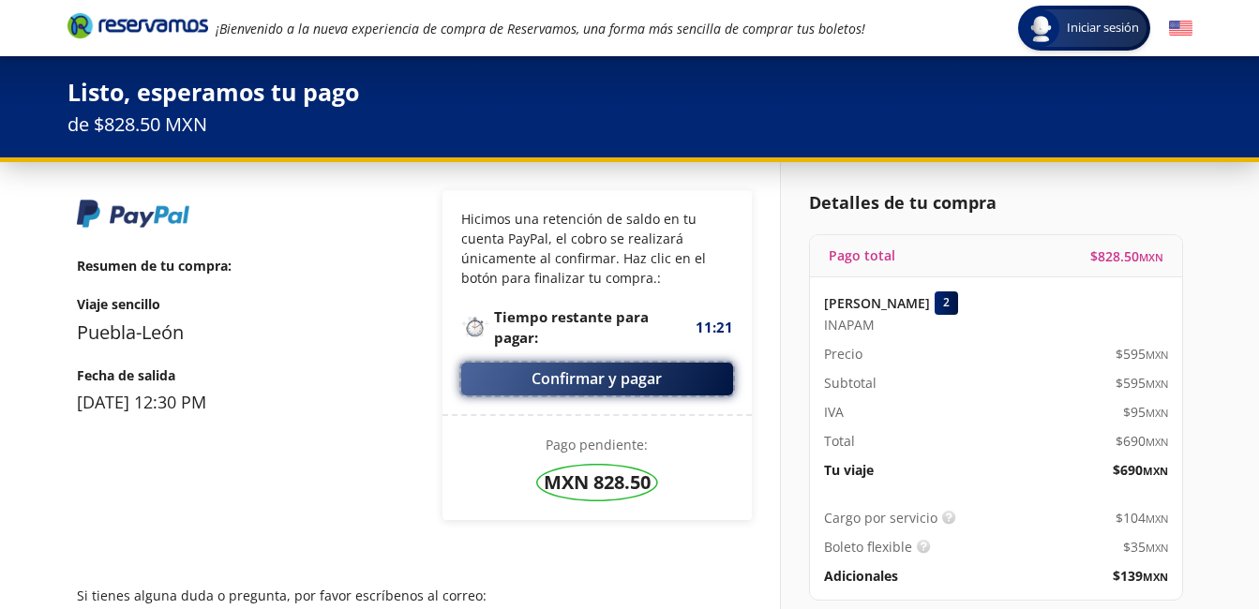
click at [589, 382] on button "Confirmar y pagar" at bounding box center [597, 379] width 272 height 33
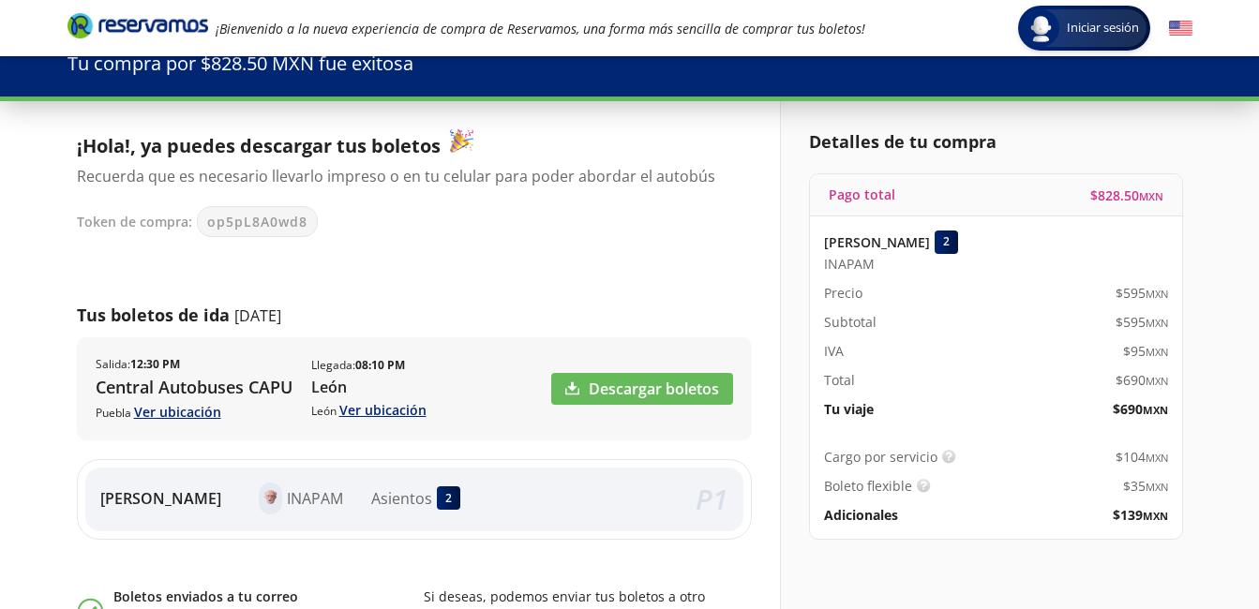
scroll to position [94, 0]
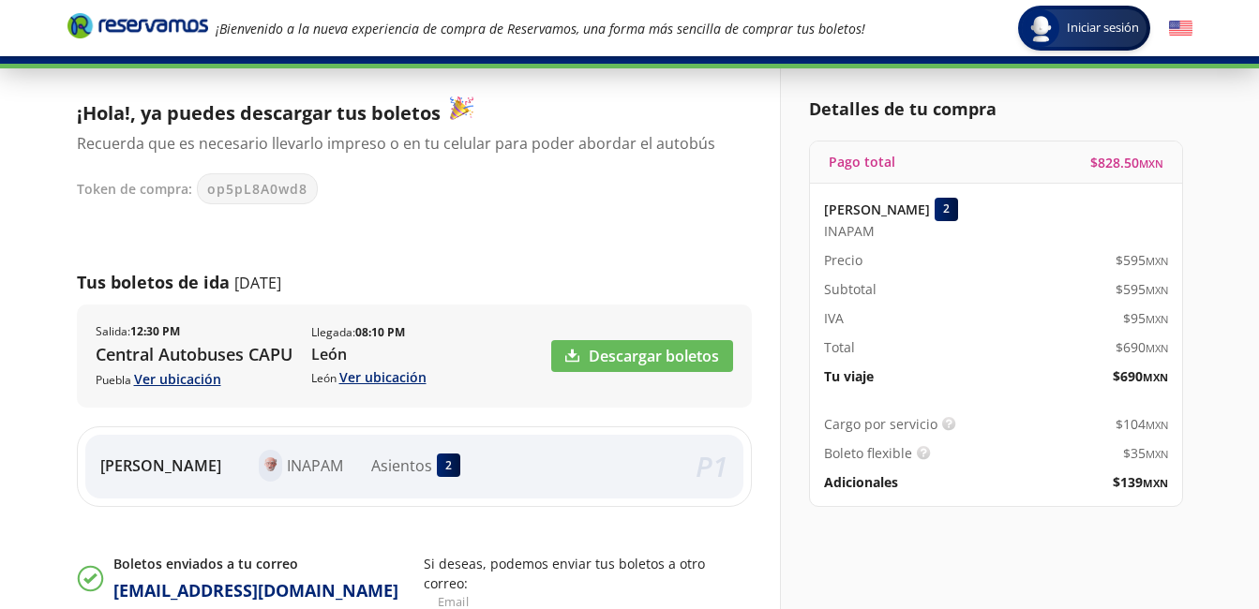
click at [451, 467] on div "2" at bounding box center [448, 465] width 23 height 23
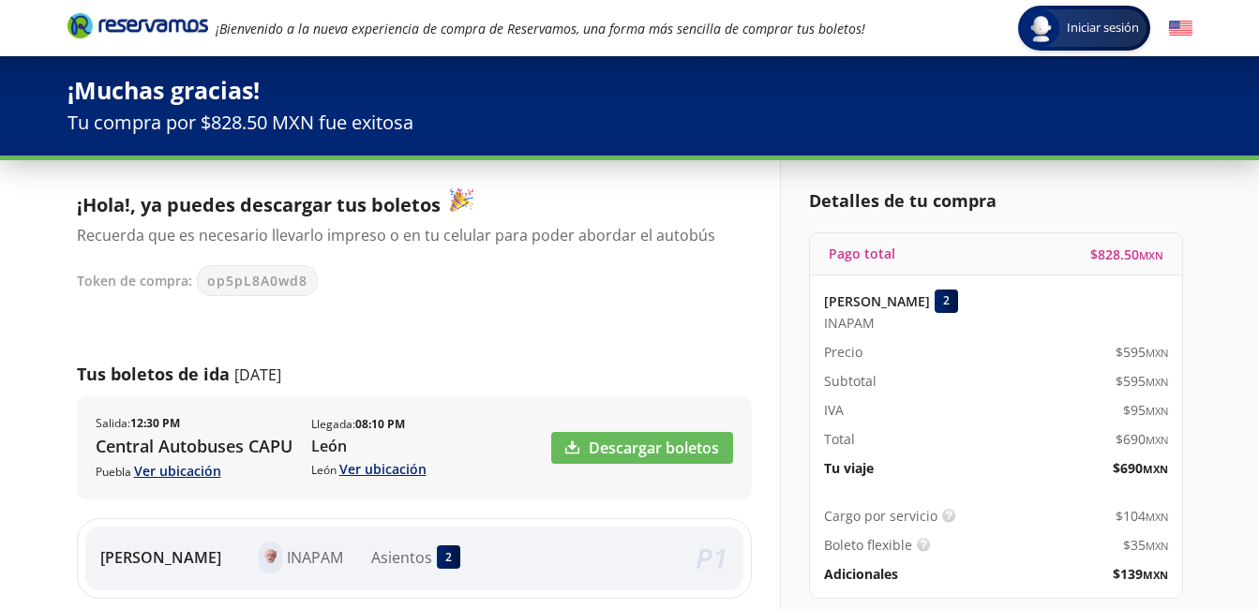
scroll to position [0, 0]
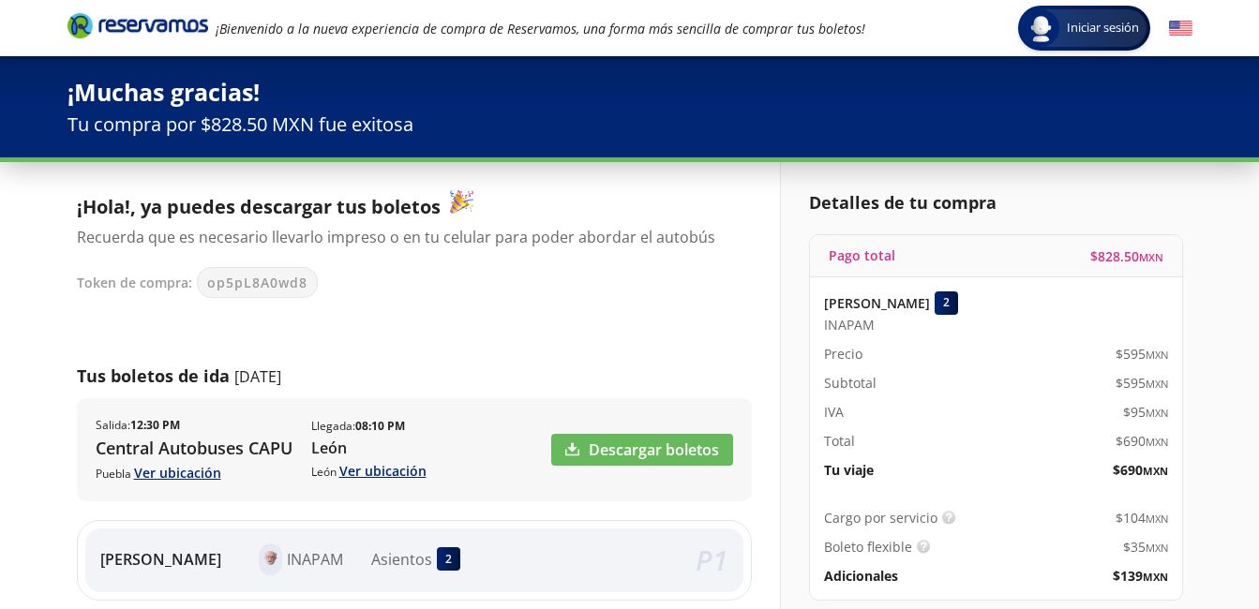
click at [958, 310] on div "2" at bounding box center [946, 303] width 23 height 23
click at [585, 445] on link "Descargar boletos" at bounding box center [642, 450] width 182 height 32
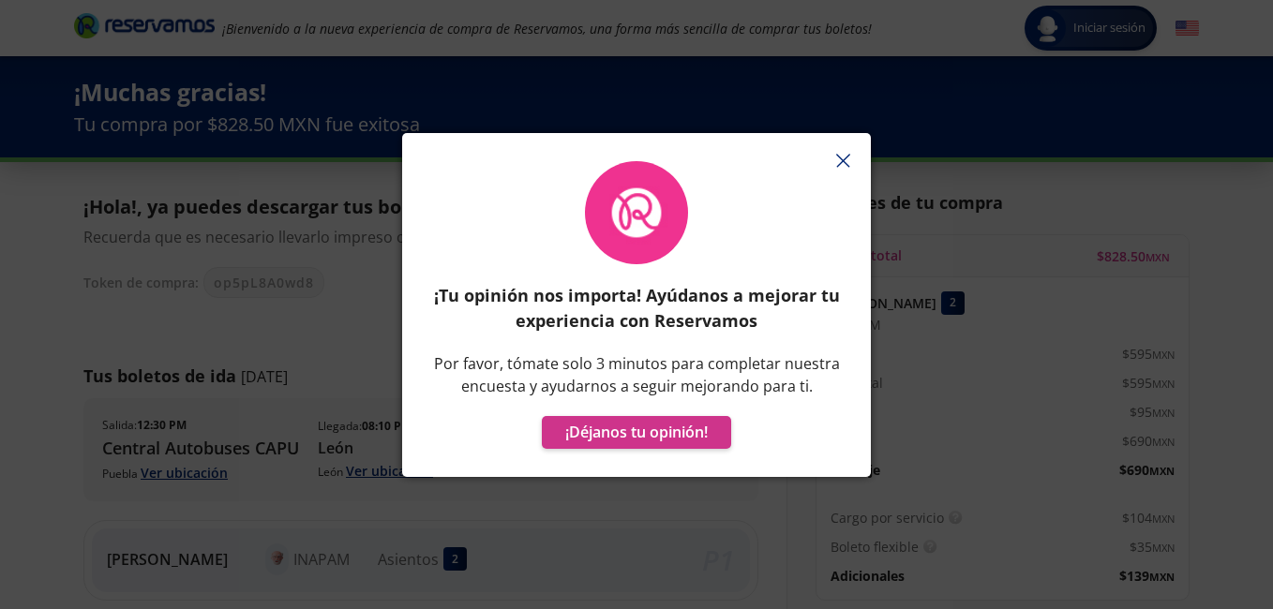
click at [850, 164] on button "button" at bounding box center [843, 161] width 28 height 28
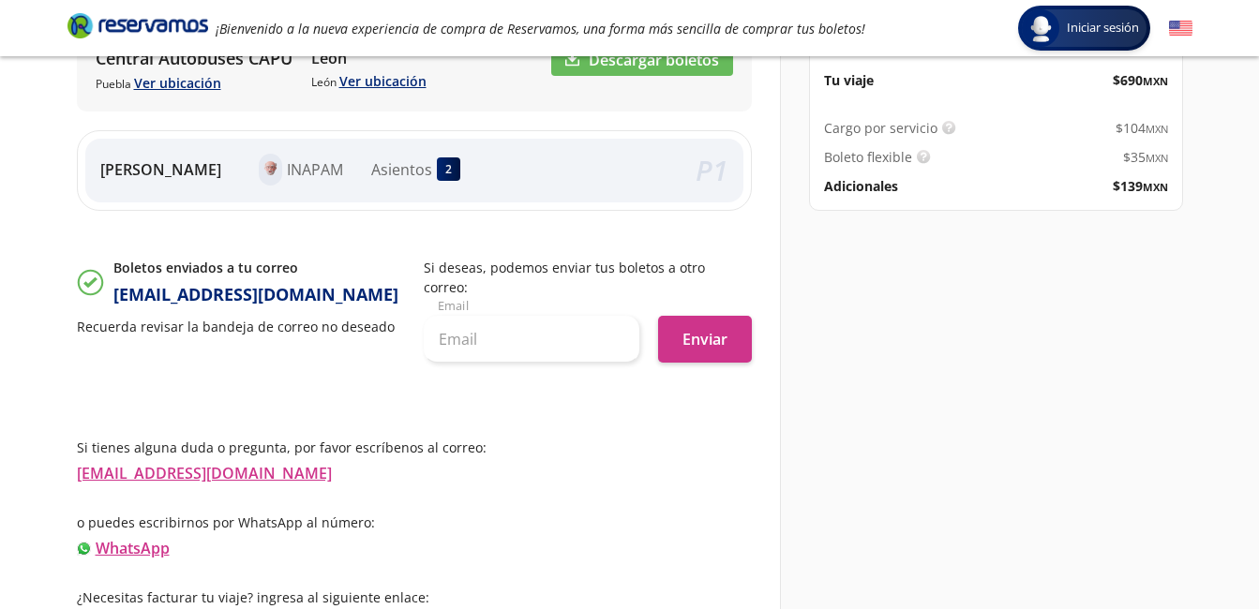
scroll to position [396, 0]
